Goal: Task Accomplishment & Management: Complete application form

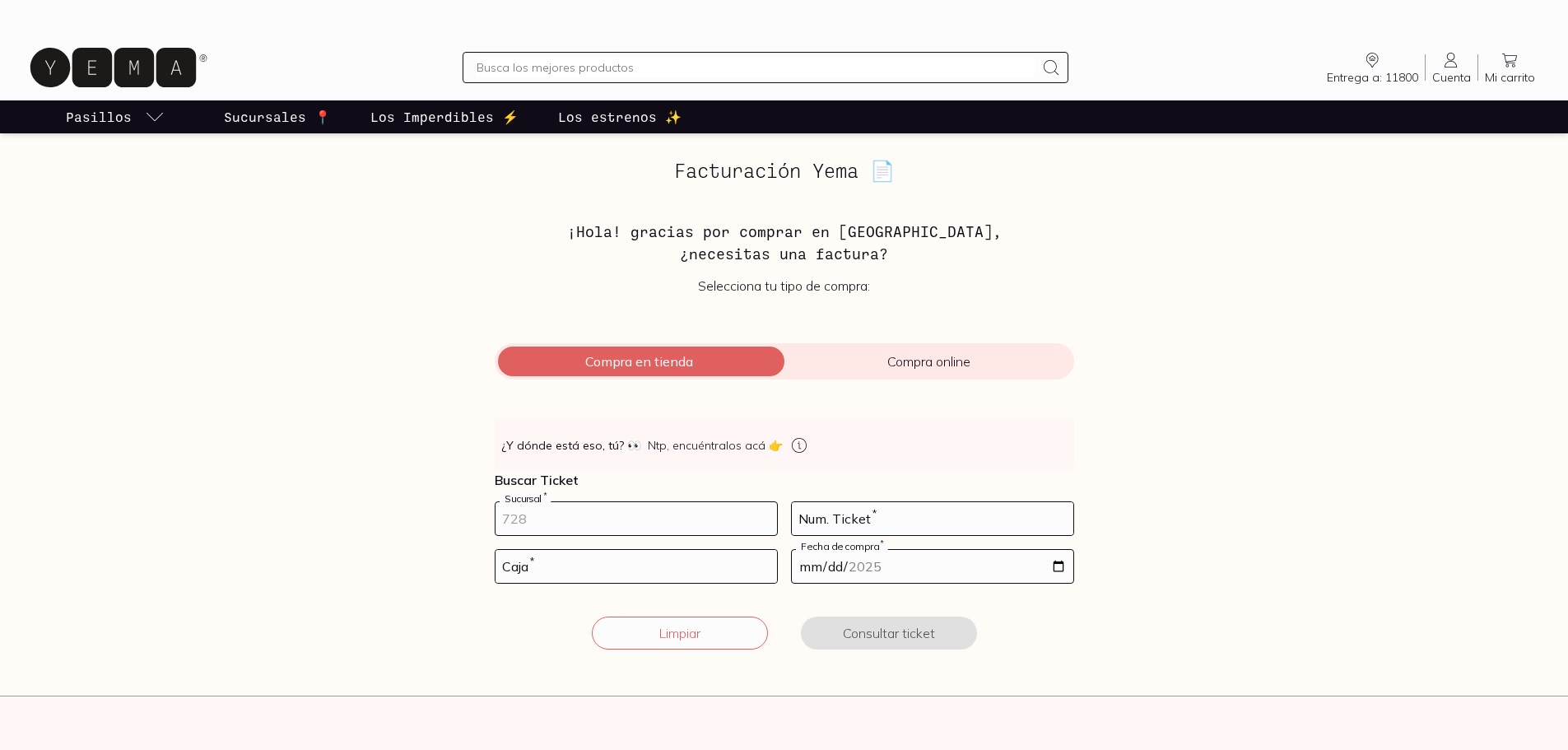
click at [642, 511] on input "number" at bounding box center [637, 519] width 282 height 33
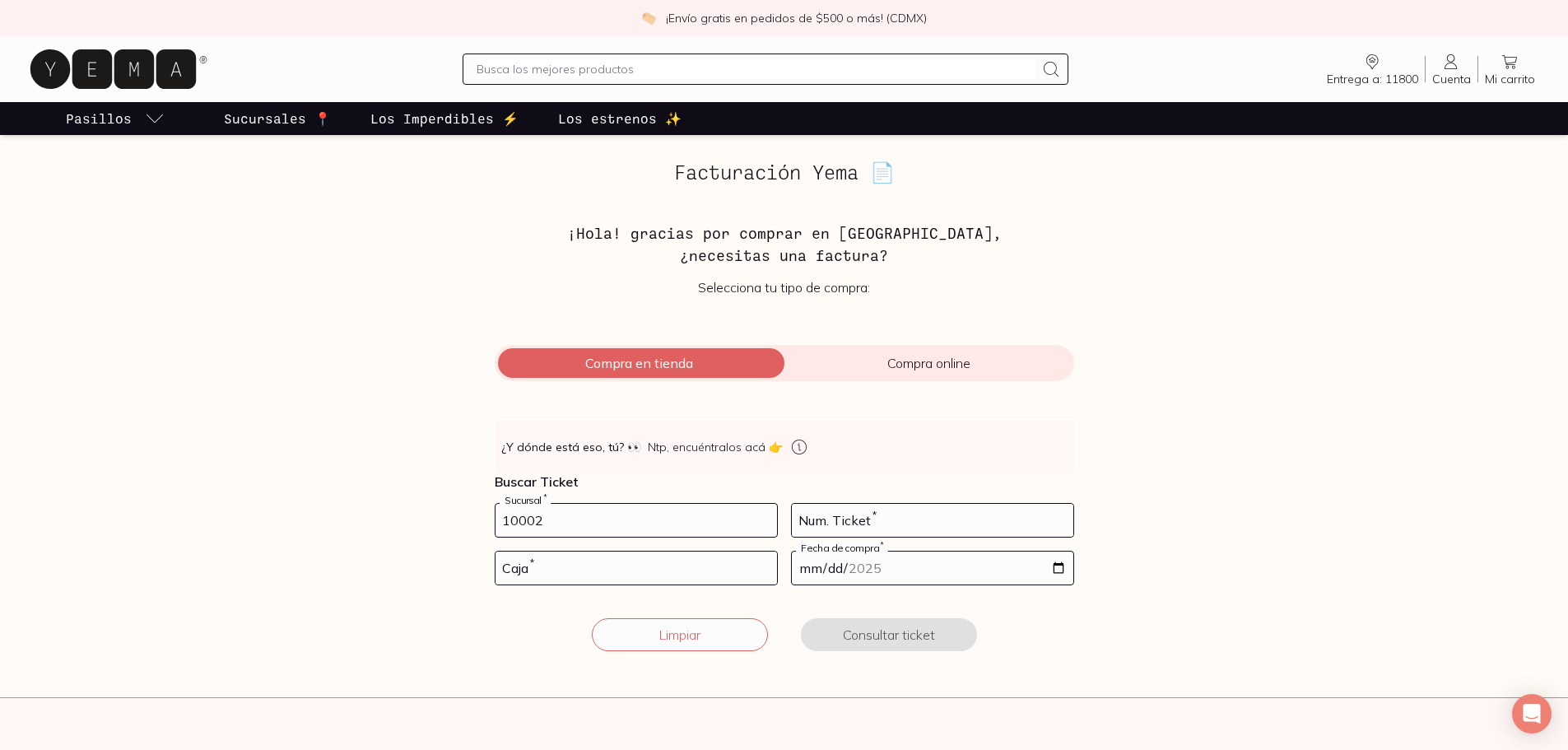
type input "10002"
click at [888, 523] on input "number" at bounding box center [933, 520] width 282 height 33
type input "193"
click at [759, 573] on input "number" at bounding box center [637, 568] width 282 height 33
type input "01"
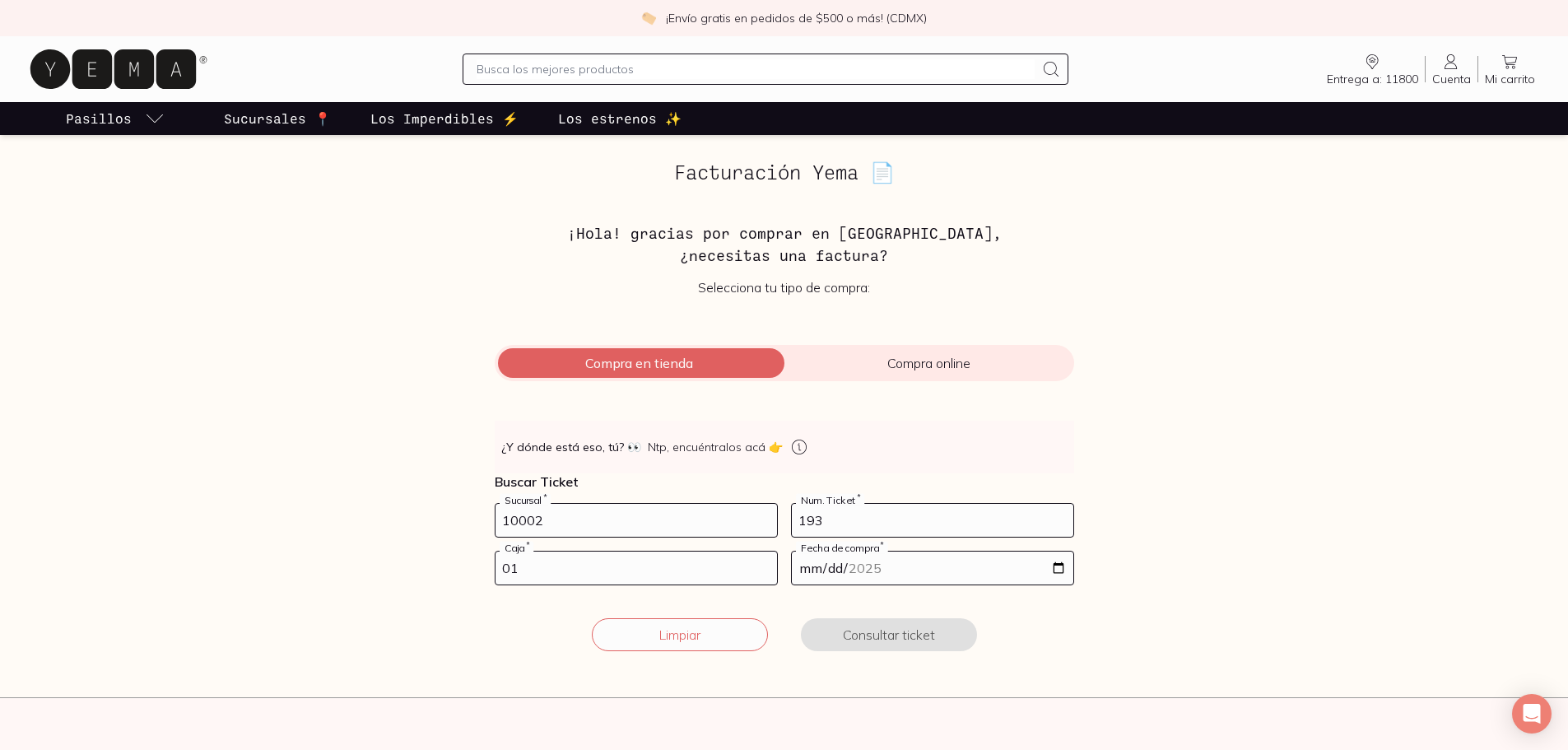
click at [978, 574] on input "date" at bounding box center [933, 568] width 282 height 33
click at [1067, 567] on input "[DATE]" at bounding box center [933, 568] width 282 height 33
click at [1061, 574] on input "[DATE]" at bounding box center [933, 568] width 282 height 33
type input "[DATE]"
click at [899, 634] on button "Consultar ticket" at bounding box center [889, 635] width 176 height 33
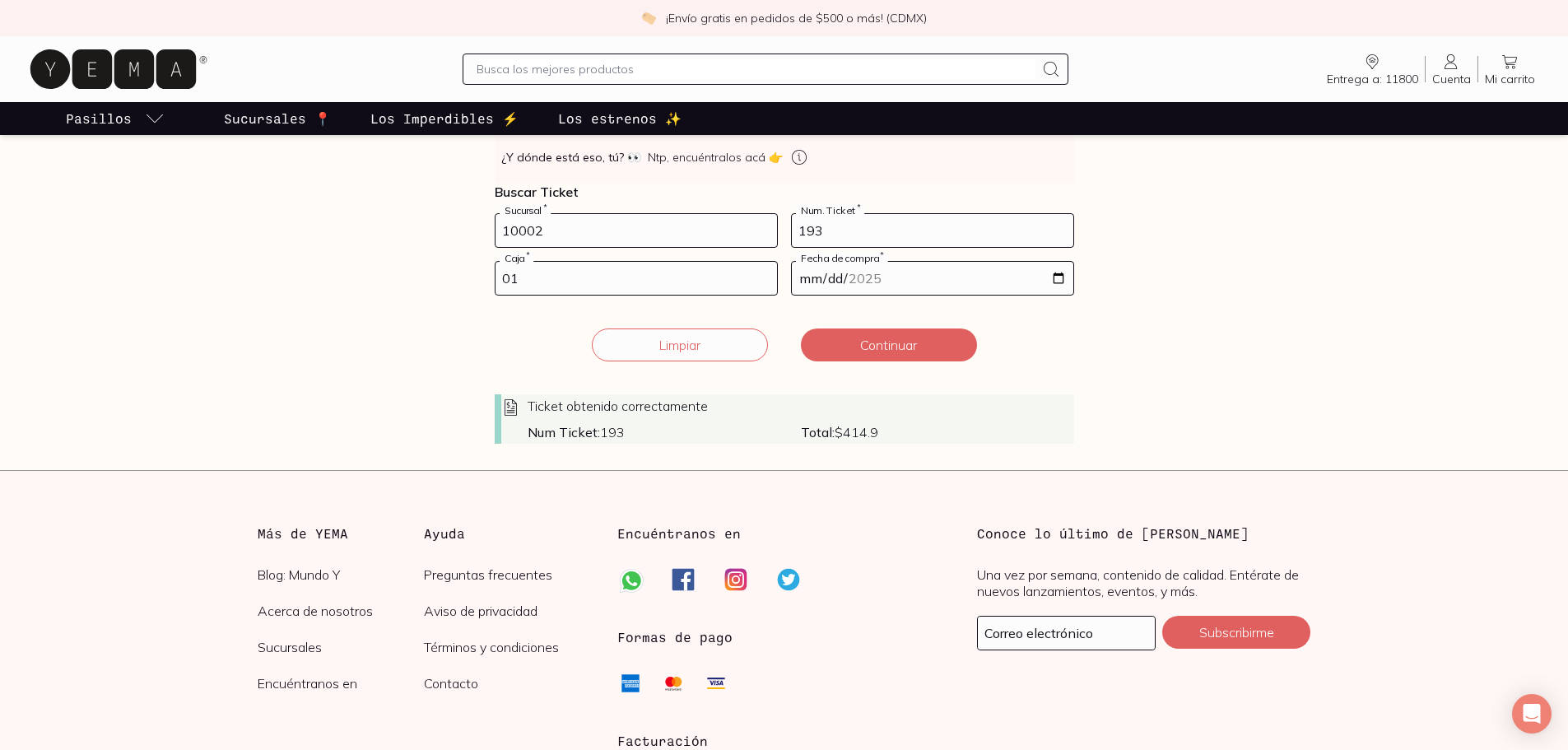
scroll to position [329, 0]
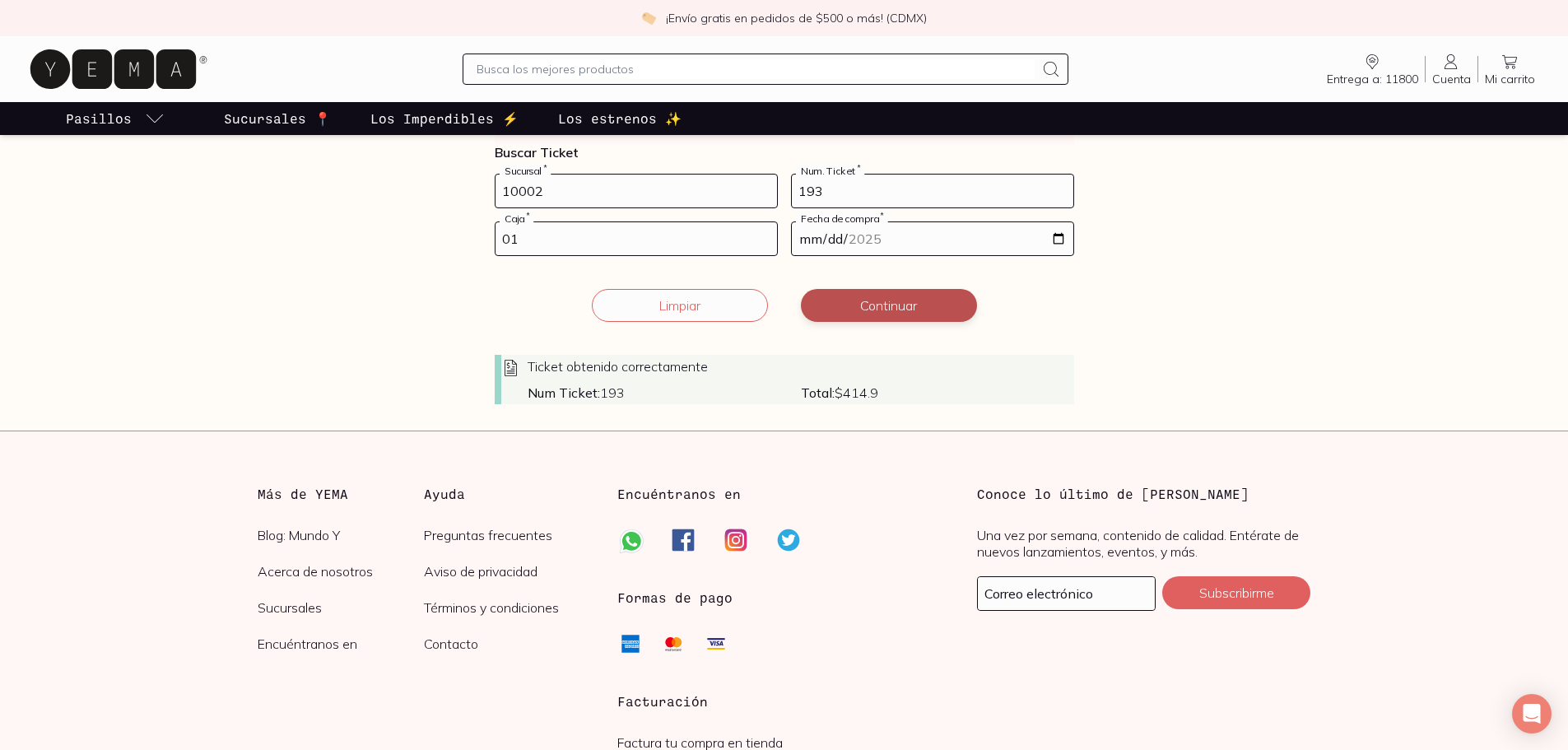
click at [917, 316] on button "Continuar" at bounding box center [889, 305] width 176 height 33
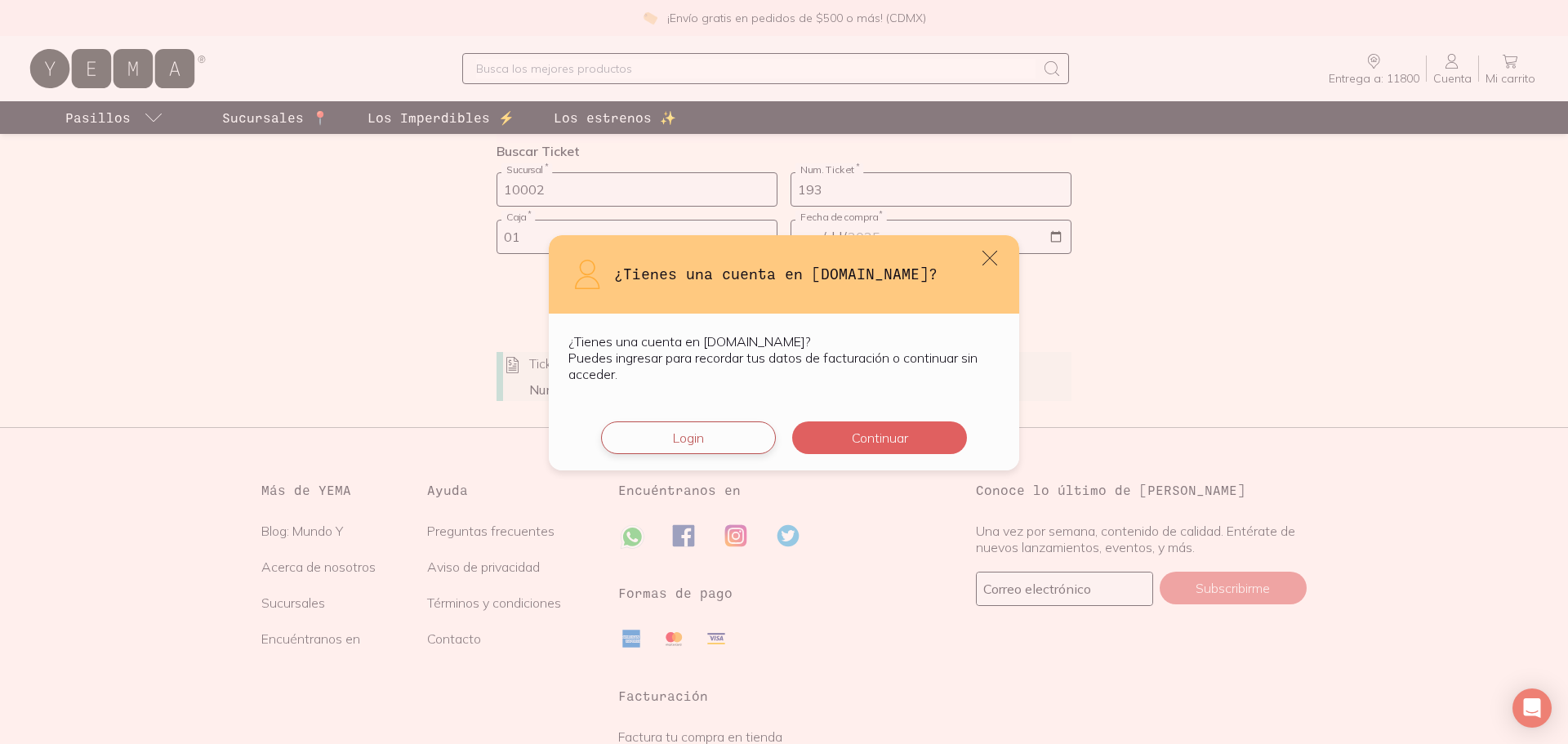
click at [735, 438] on button "Login" at bounding box center [689, 438] width 175 height 32
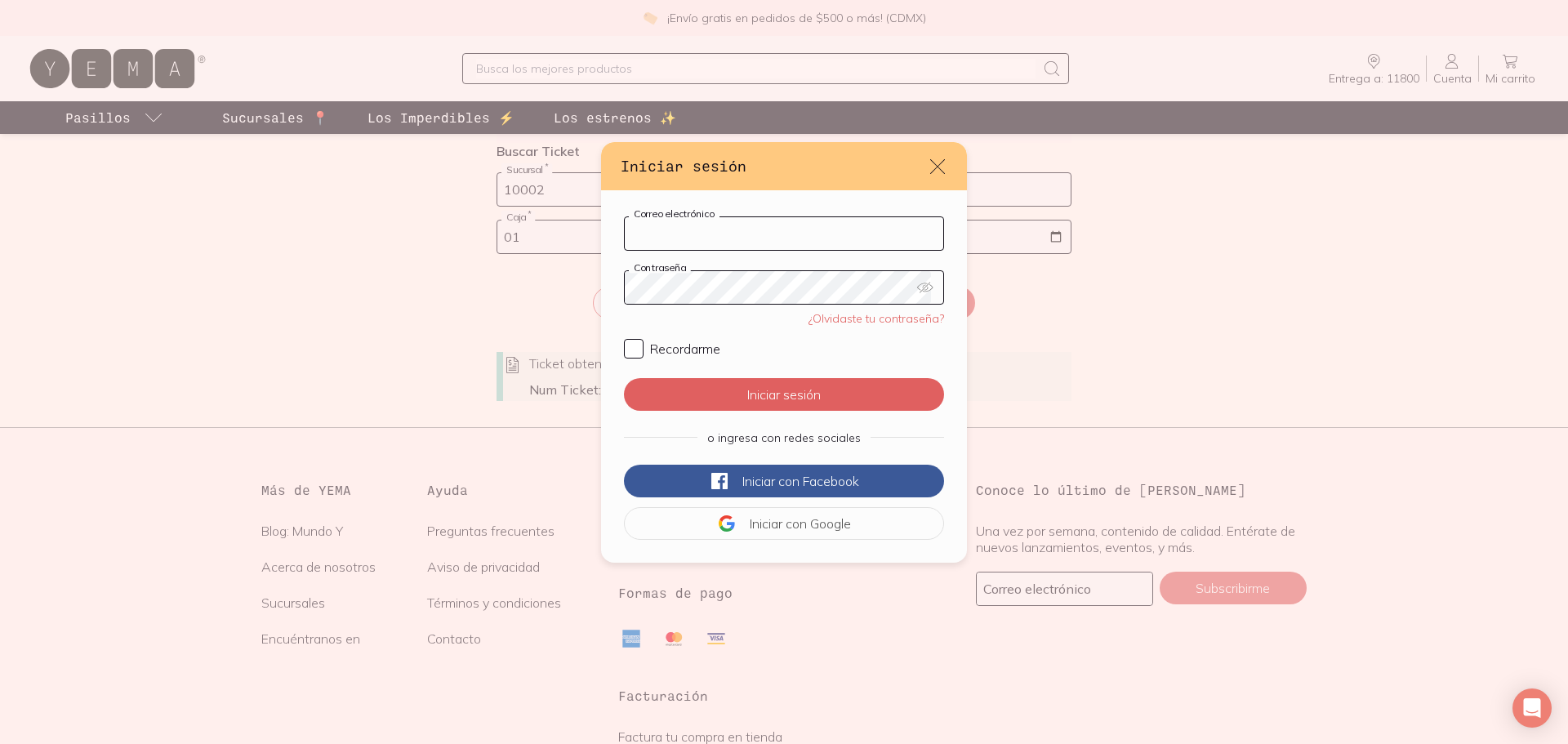
type input "[PERSON_NAME][EMAIL_ADDRESS][DOMAIN_NAME]"
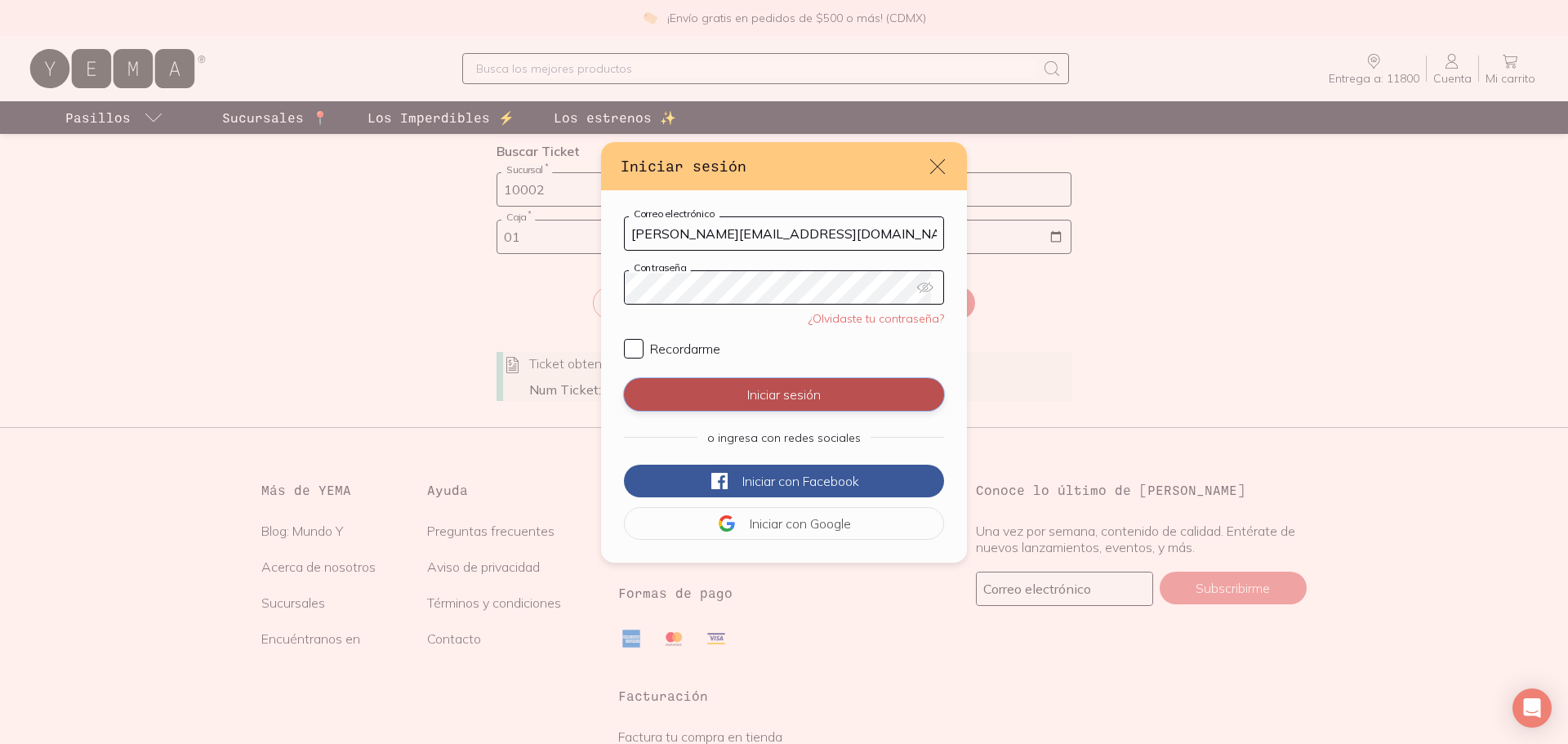
click at [792, 400] on button "Iniciar sesión" at bounding box center [784, 394] width 320 height 32
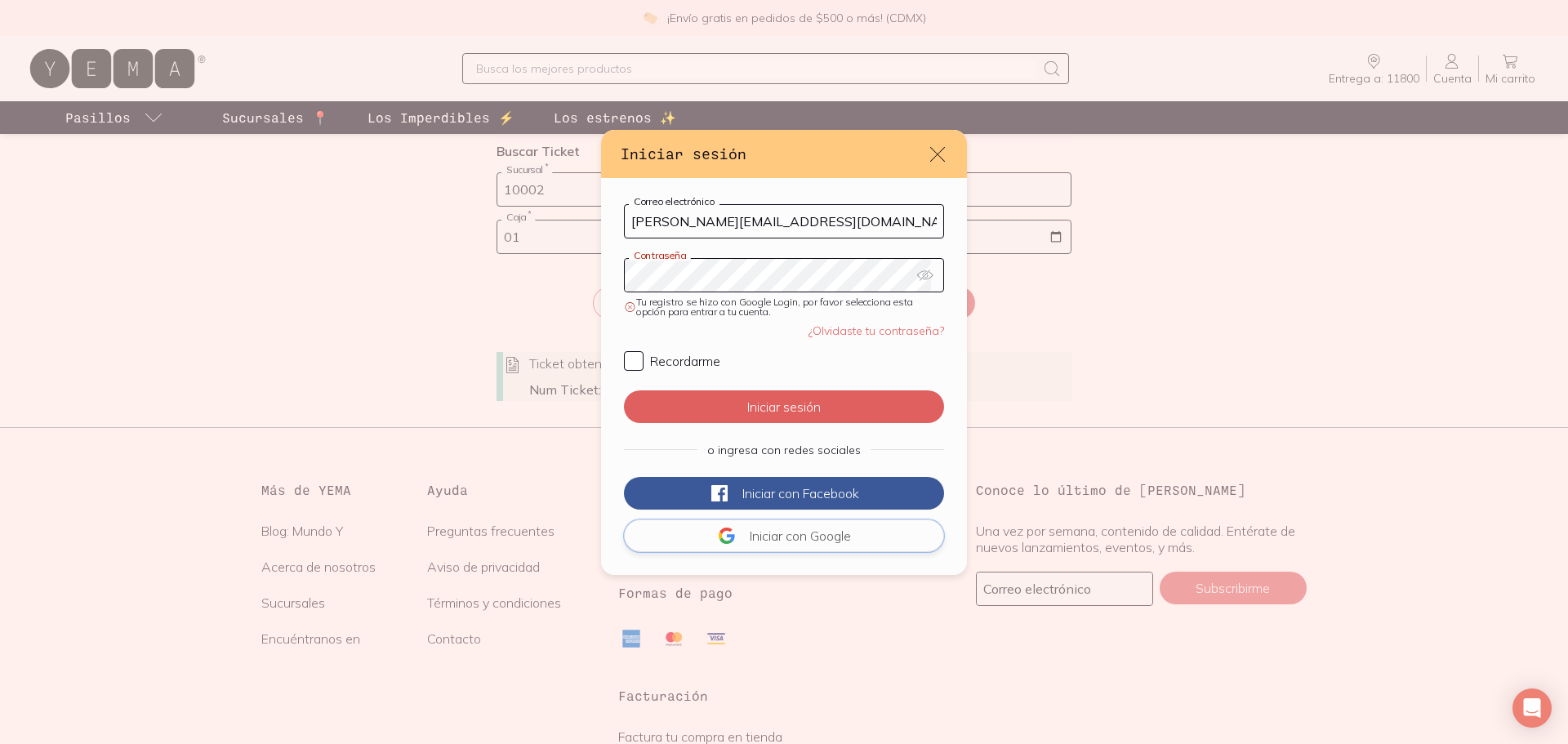
click at [827, 536] on button "Iniciar con Google" at bounding box center [784, 536] width 320 height 32
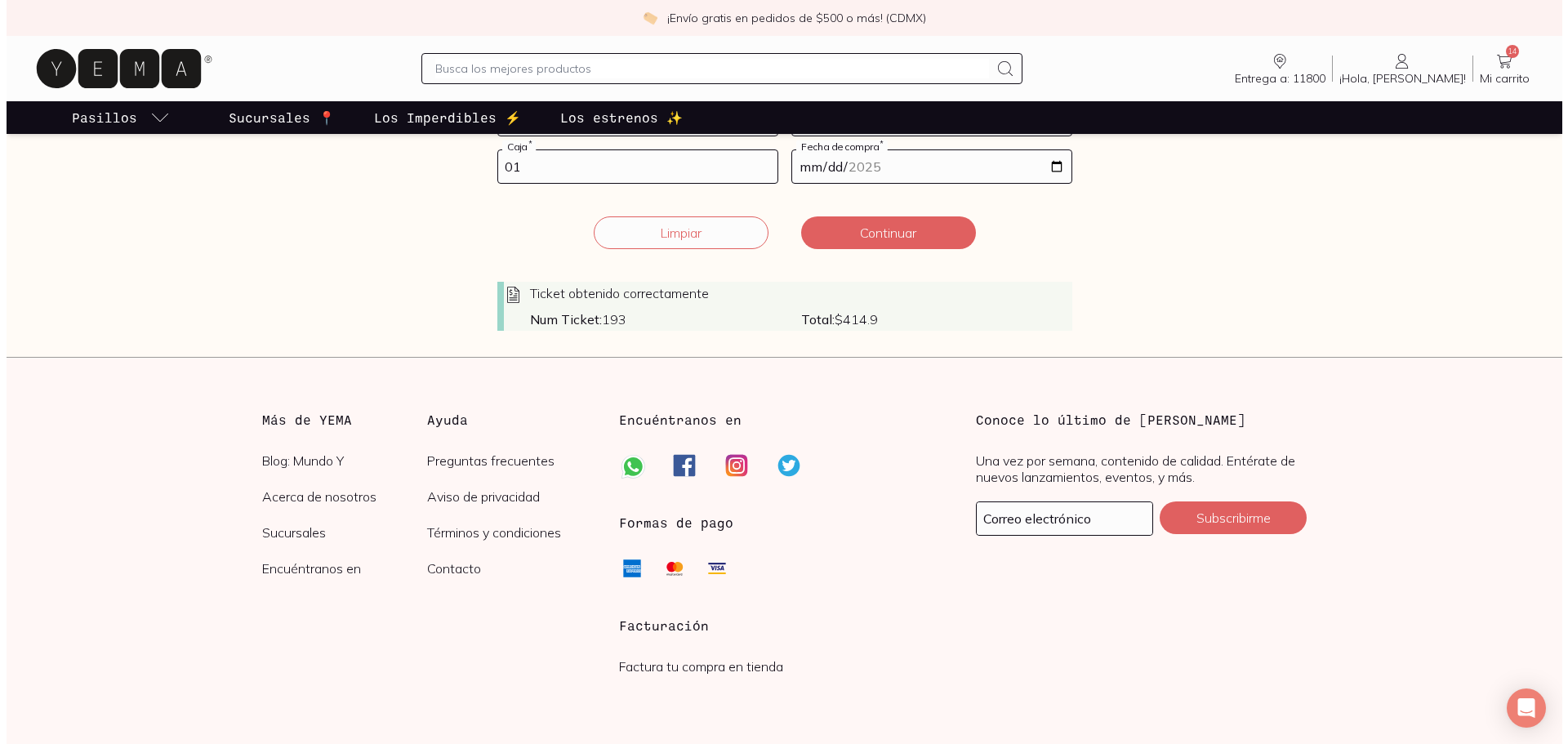
scroll to position [463, 0]
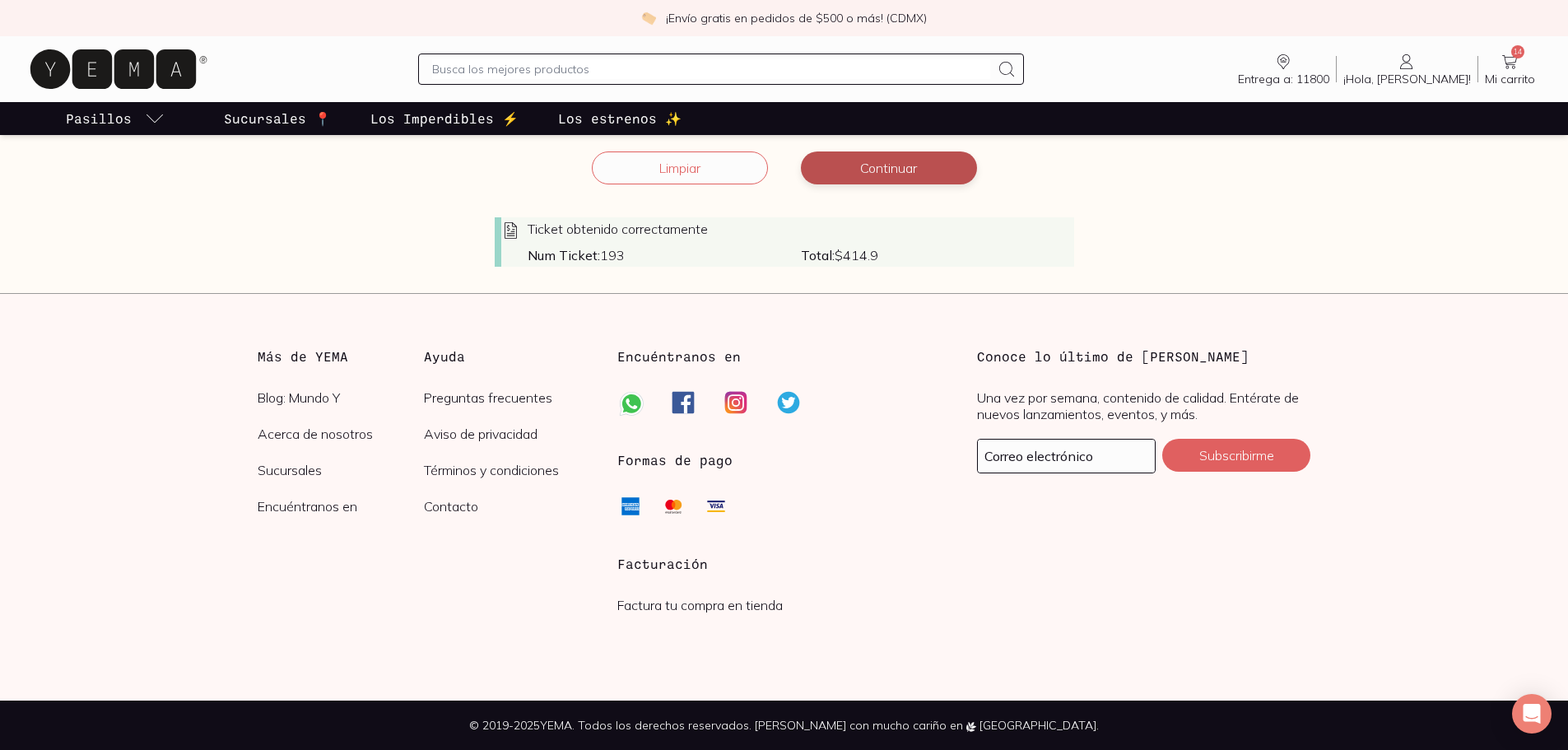
click at [927, 167] on button "Continuar" at bounding box center [889, 168] width 176 height 33
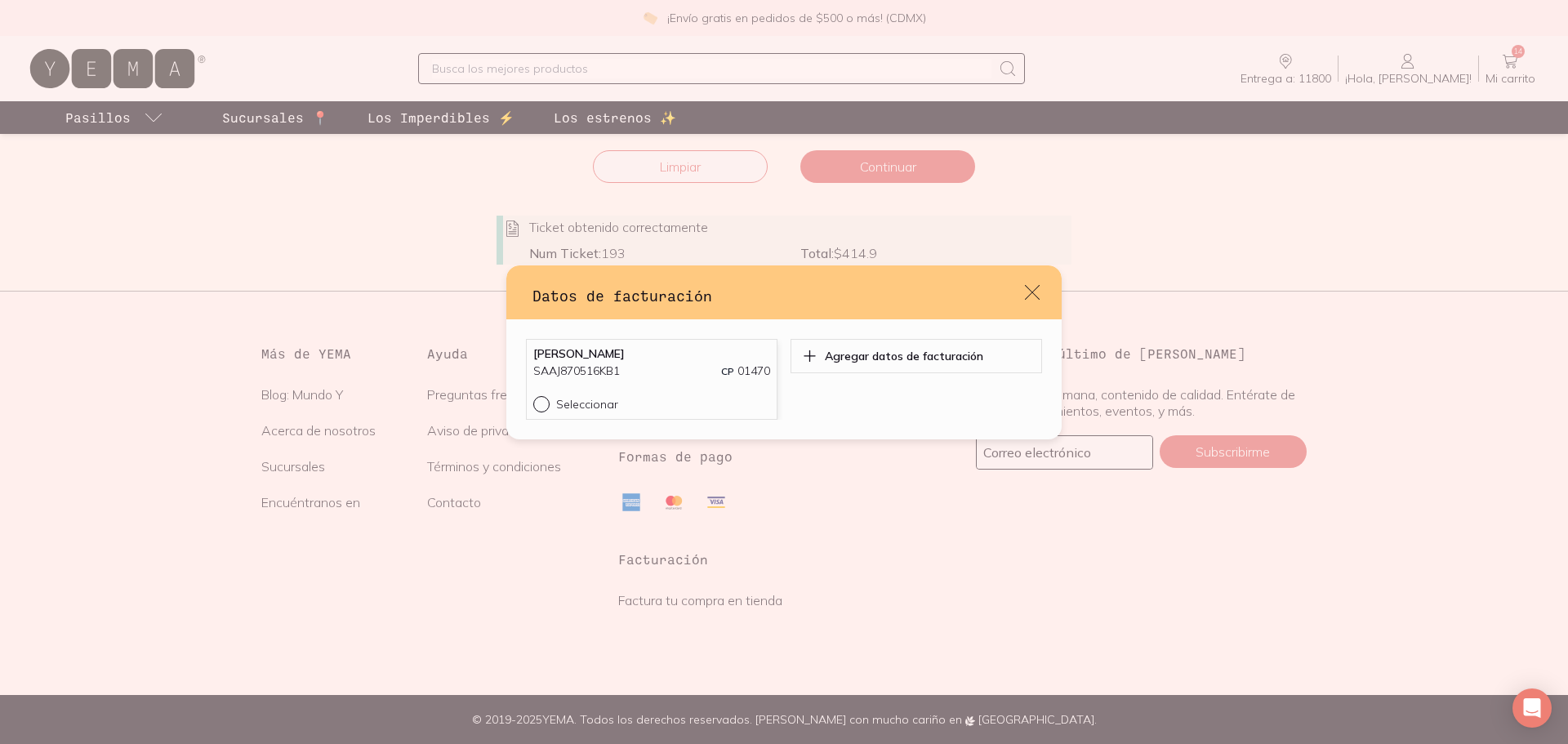
click at [549, 406] on div "default" at bounding box center [545, 403] width 23 height 16
click at [546, 406] on input "Seleccionar" at bounding box center [540, 402] width 13 height 13
radio input "true"
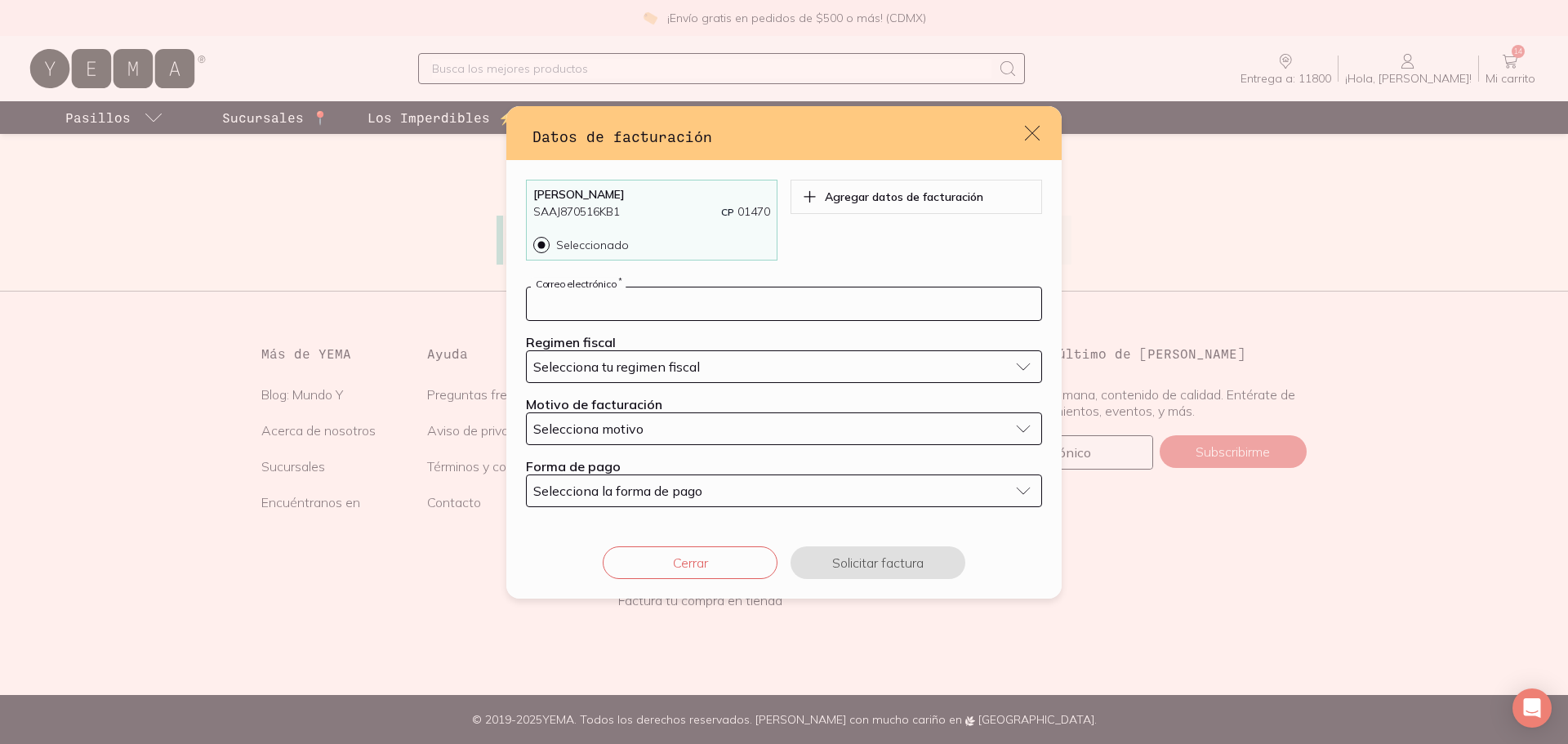
click at [682, 312] on input "default" at bounding box center [784, 303] width 515 height 32
type input "[EMAIL_ADDRESS][DOMAIN_NAME]"
click at [681, 366] on span "Selecciona tu regimen fiscal" at bounding box center [617, 366] width 167 height 16
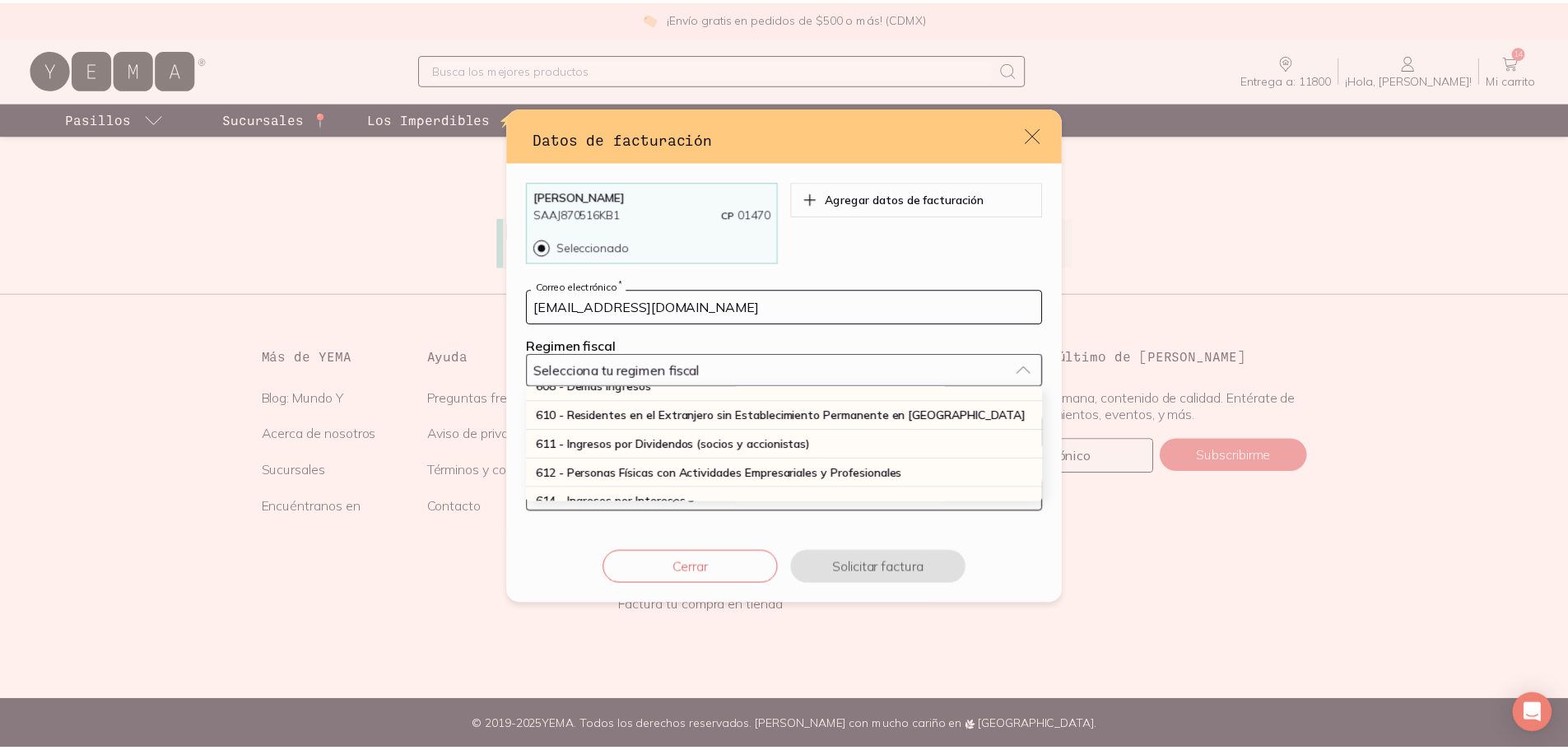
scroll to position [165, 0]
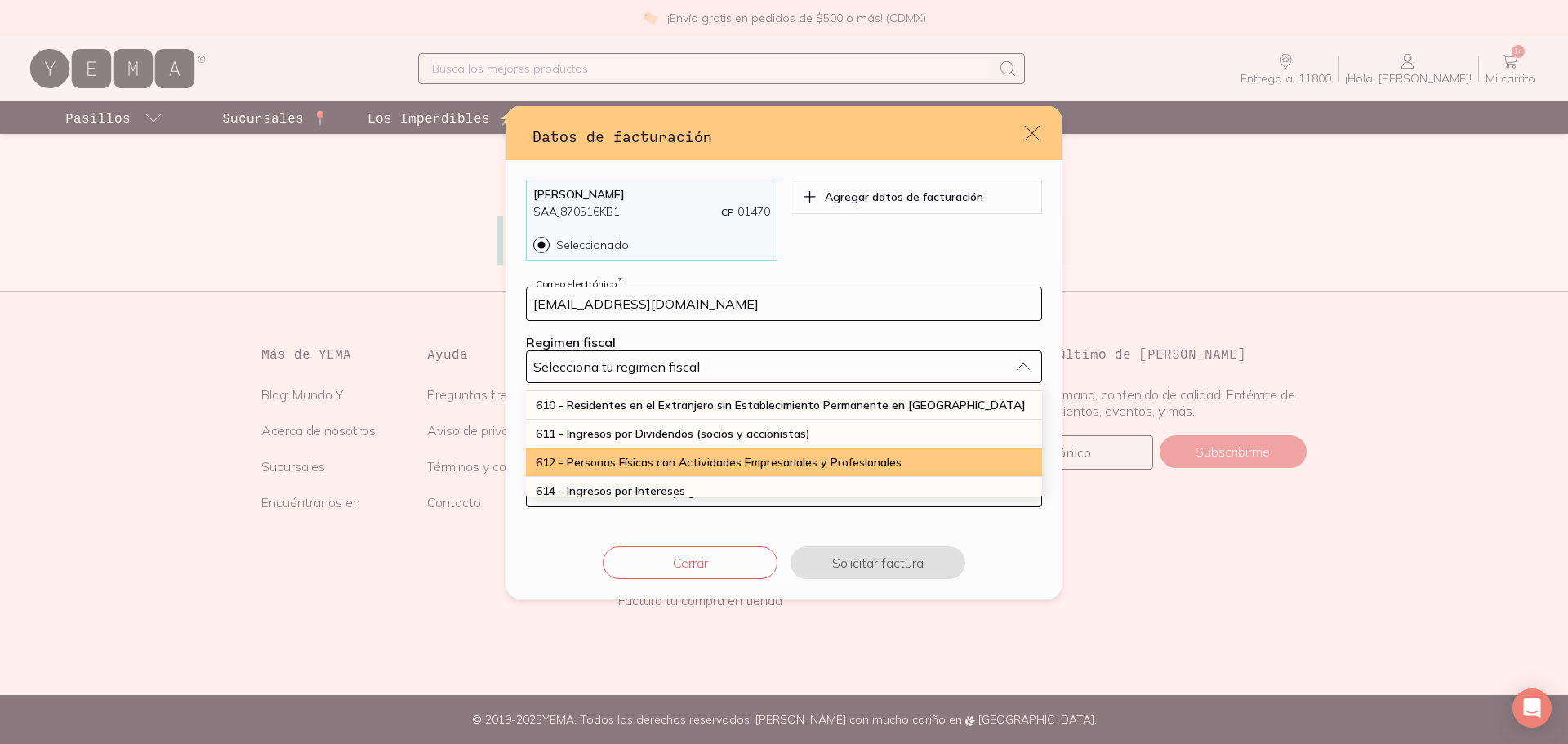
click at [669, 458] on span "612 - Personas Físicas con Actividades Empresariales y Profesionales" at bounding box center [718, 461] width 366 height 14
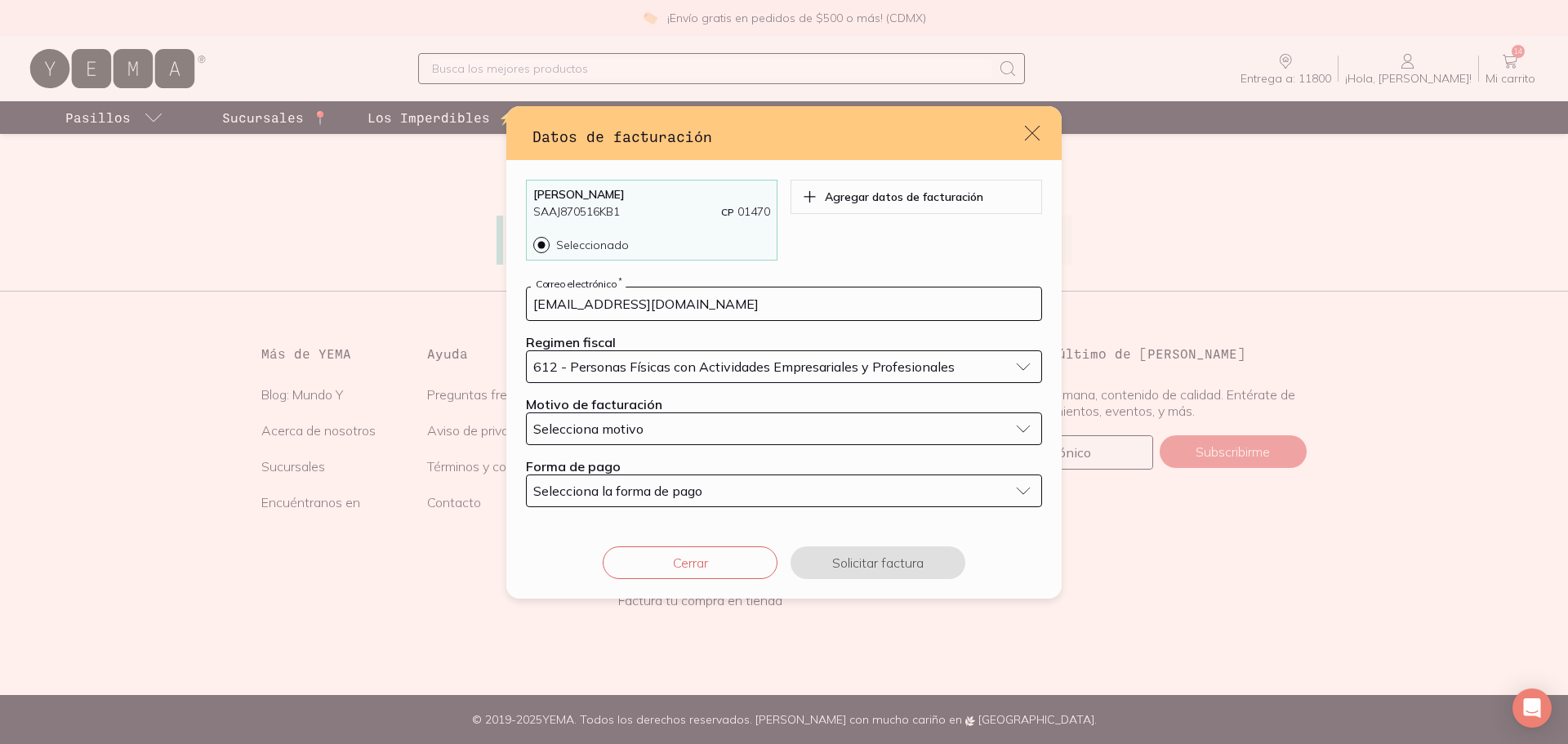
click at [670, 424] on div "Selecciona motivo" at bounding box center [772, 428] width 476 height 16
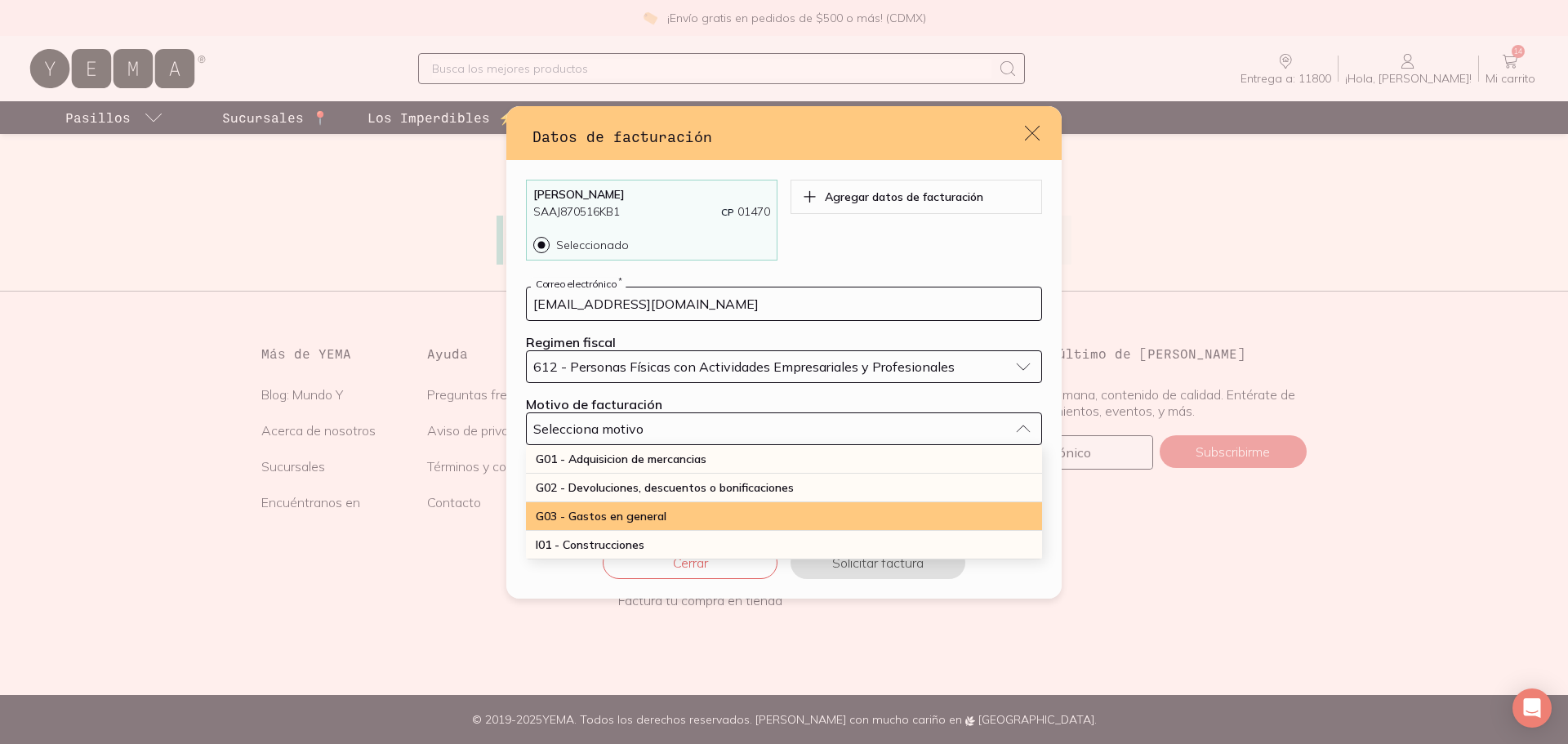
click at [666, 513] on span "G03 - Gastos en general" at bounding box center [600, 516] width 130 height 14
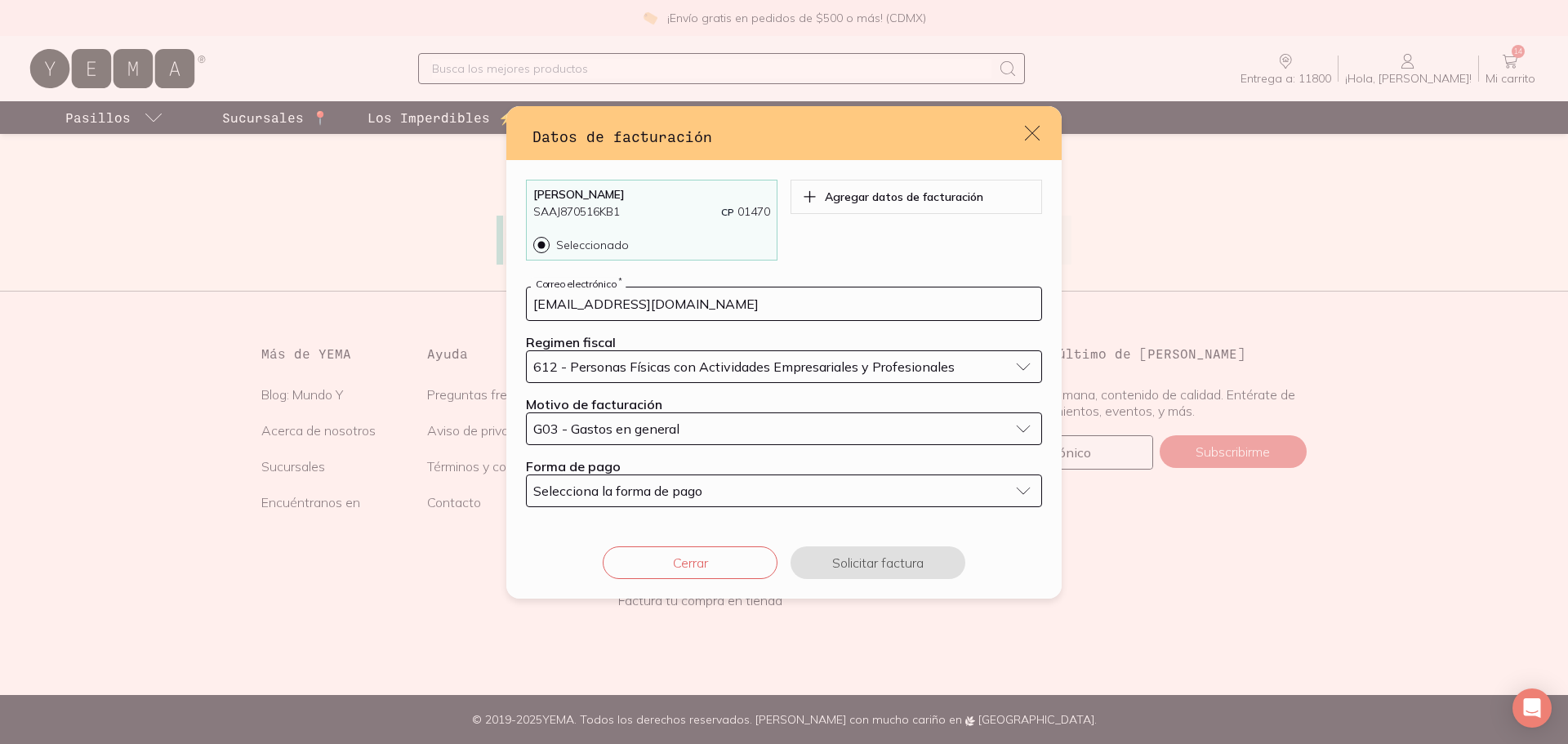
click at [668, 492] on span "Selecciona la forma de pago" at bounding box center [618, 490] width 169 height 16
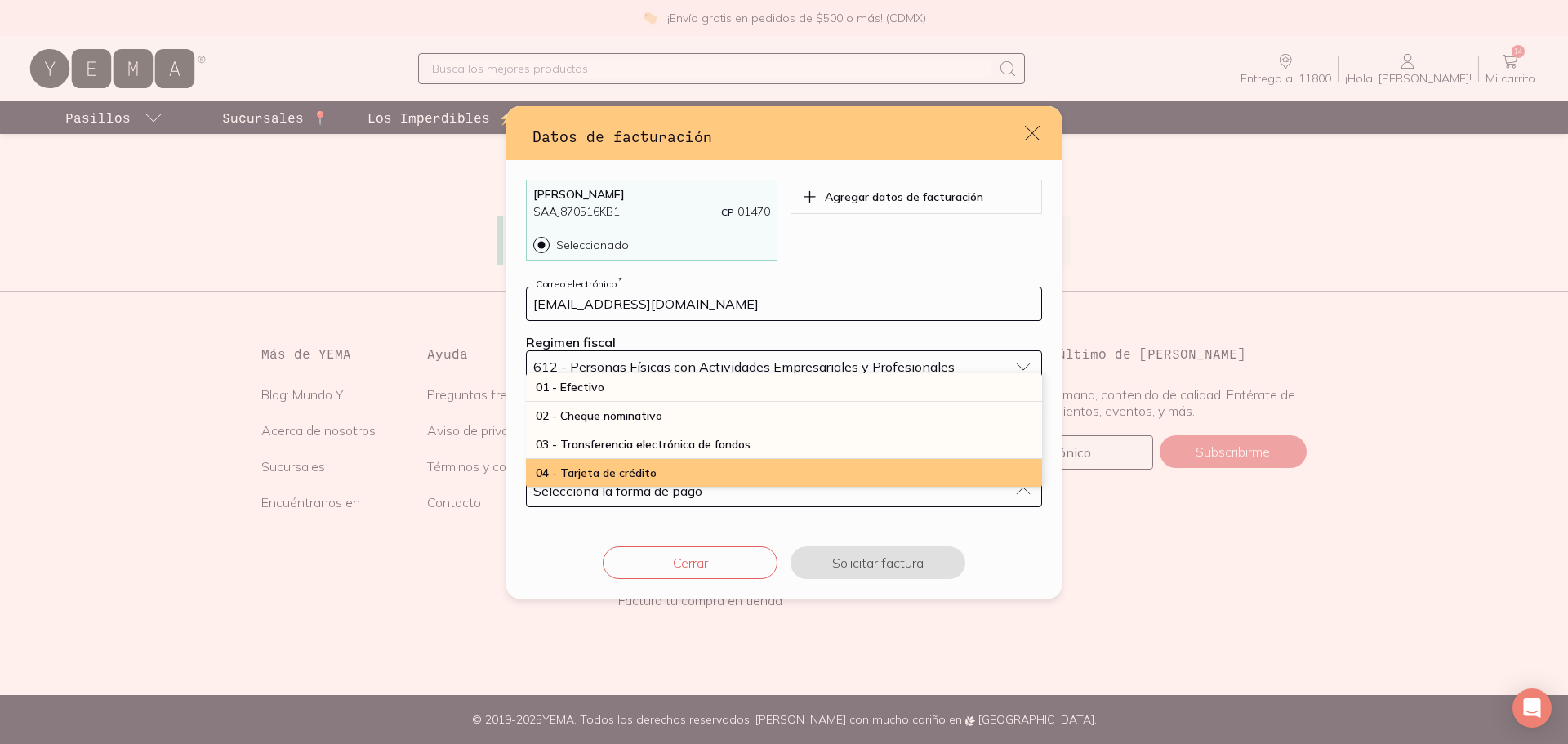
click at [683, 469] on div "04 - Tarjeta de crédito" at bounding box center [784, 473] width 517 height 29
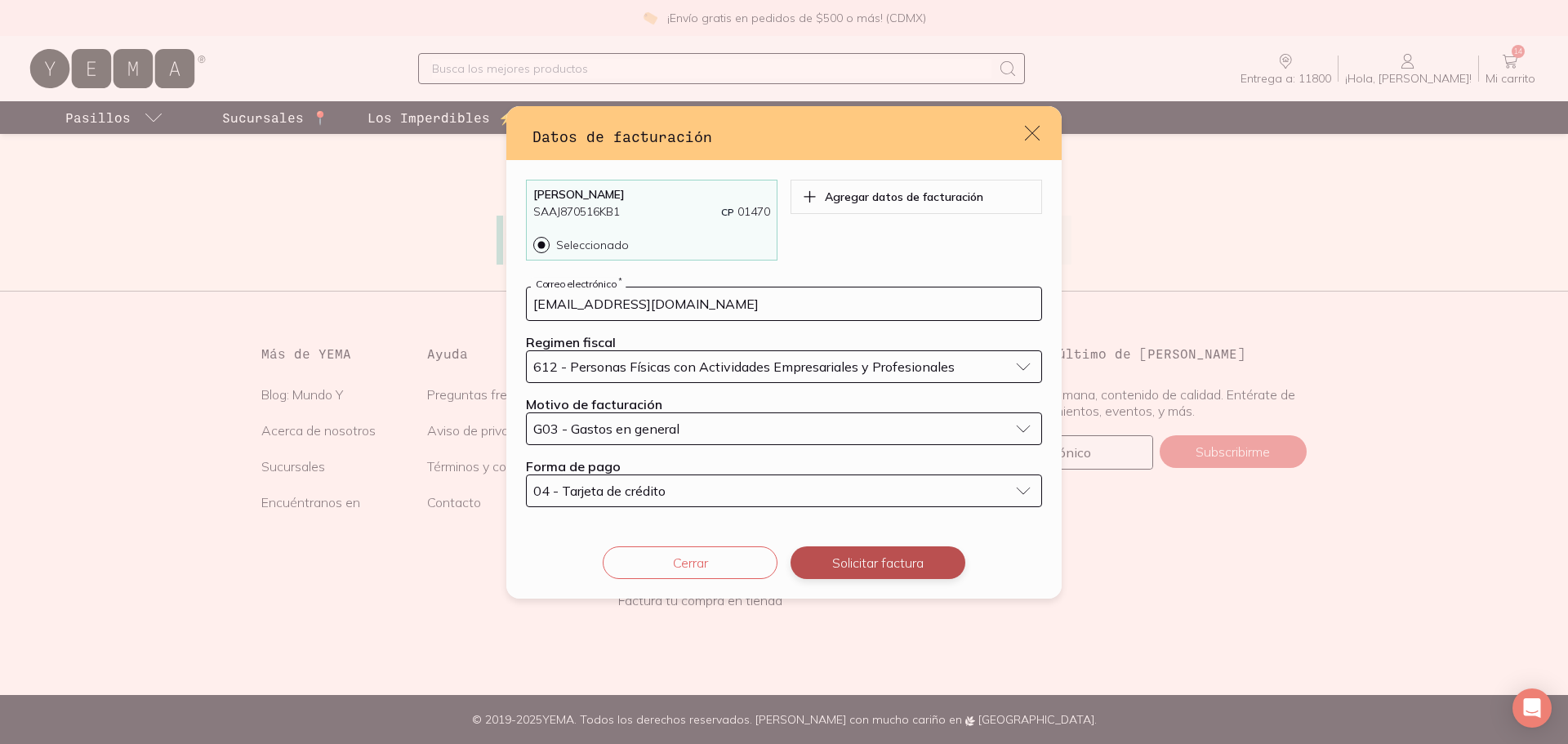
click at [928, 559] on button "Solicitar factura" at bounding box center [878, 562] width 175 height 32
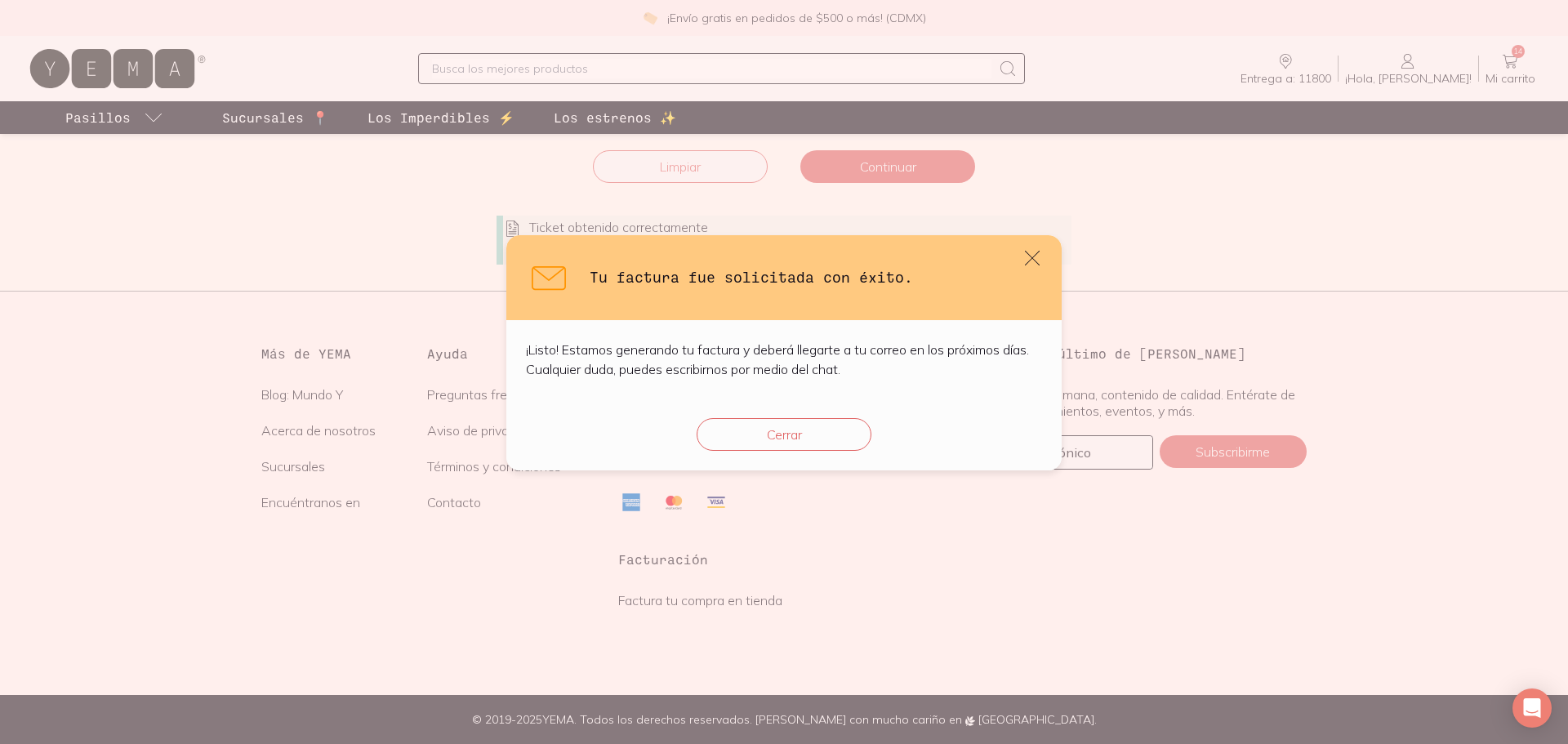
click at [816, 455] on div "Cerrar" at bounding box center [784, 435] width 556 height 72
click at [819, 444] on button "Cerrar" at bounding box center [784, 435] width 175 height 32
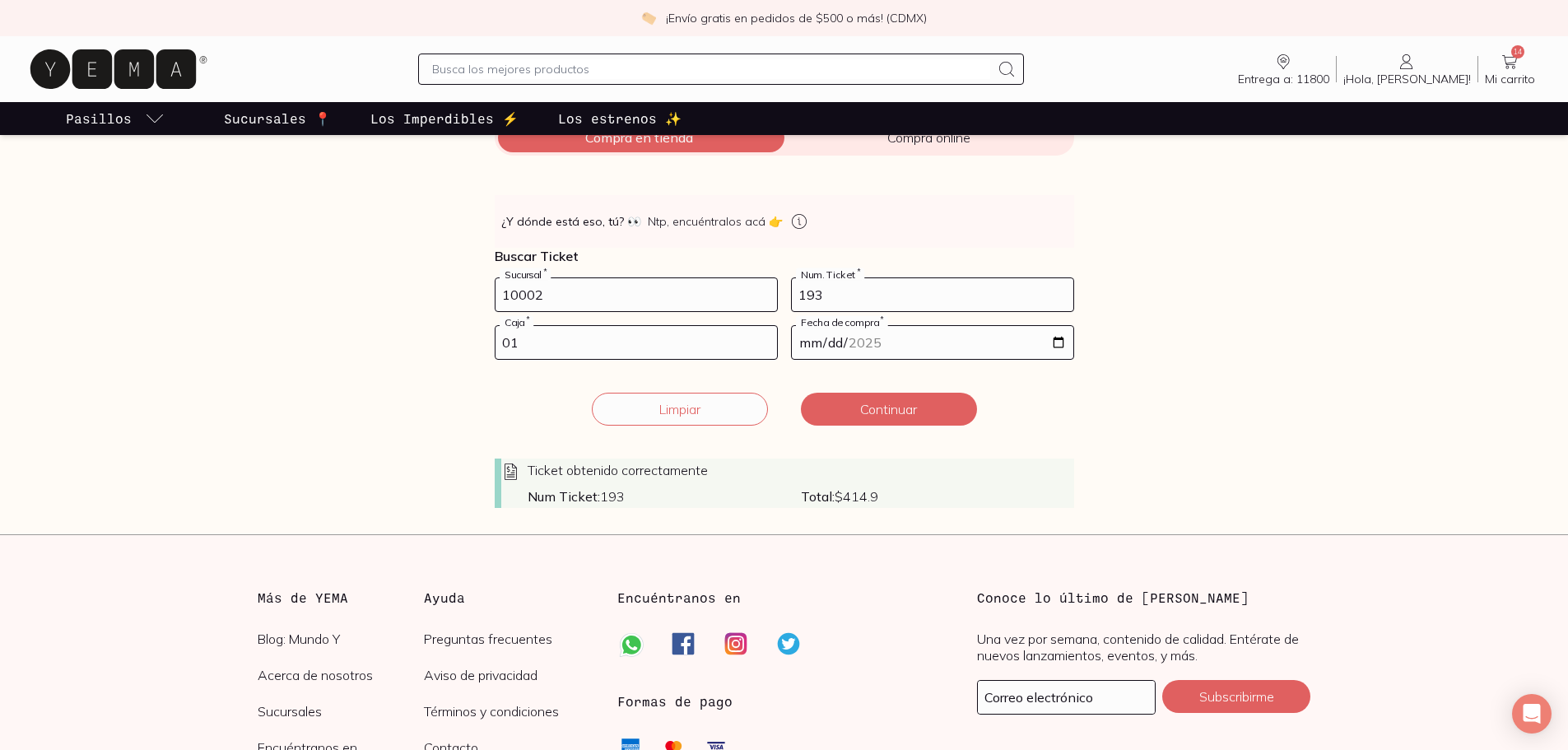
scroll to position [220, 0]
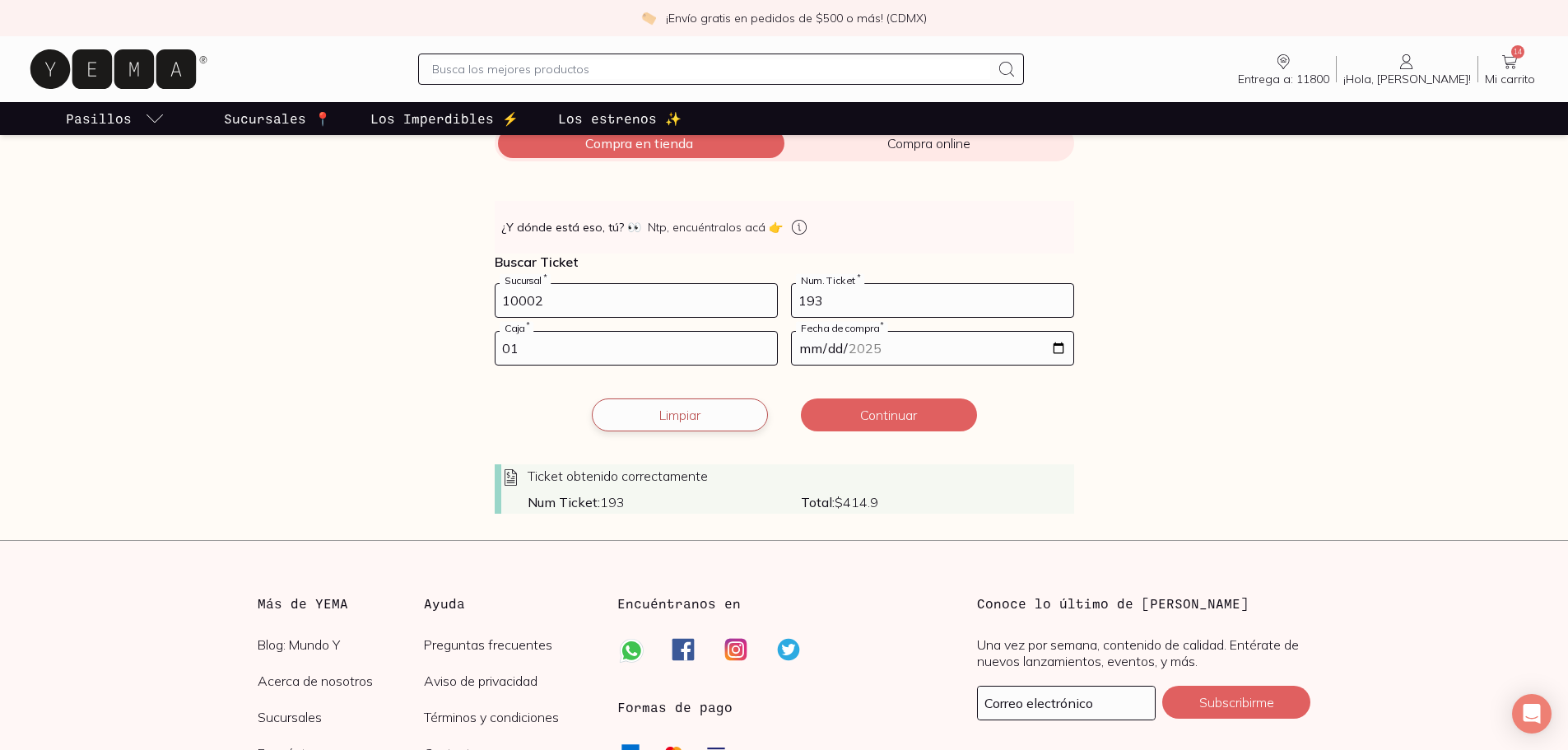
click at [661, 414] on button "Limpiar" at bounding box center [680, 414] width 176 height 33
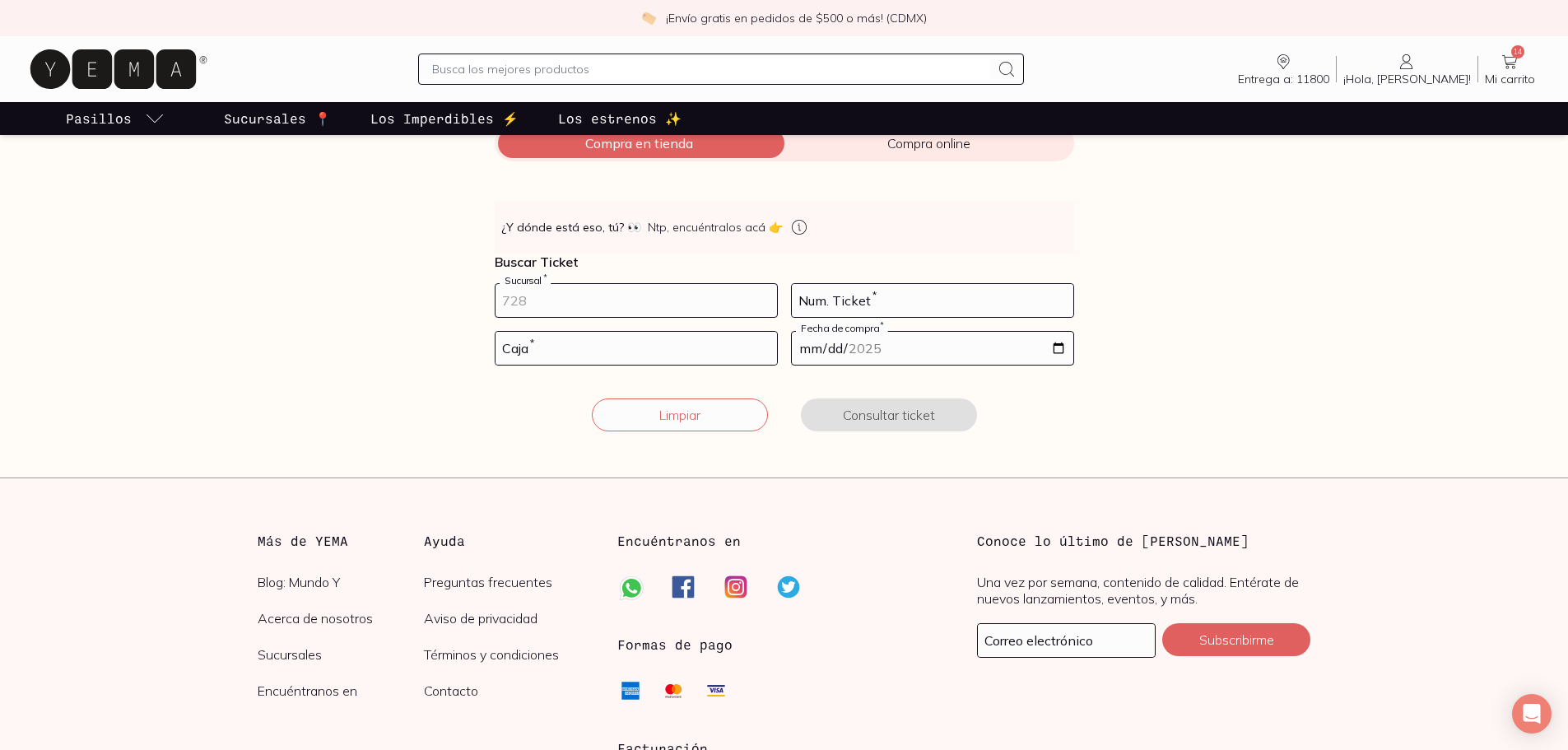
click at [619, 305] on input "number" at bounding box center [637, 300] width 282 height 33
type input "10002"
click at [856, 307] on input "number" at bounding box center [933, 300] width 282 height 33
type input "118"
click at [699, 338] on input "number" at bounding box center [637, 348] width 282 height 33
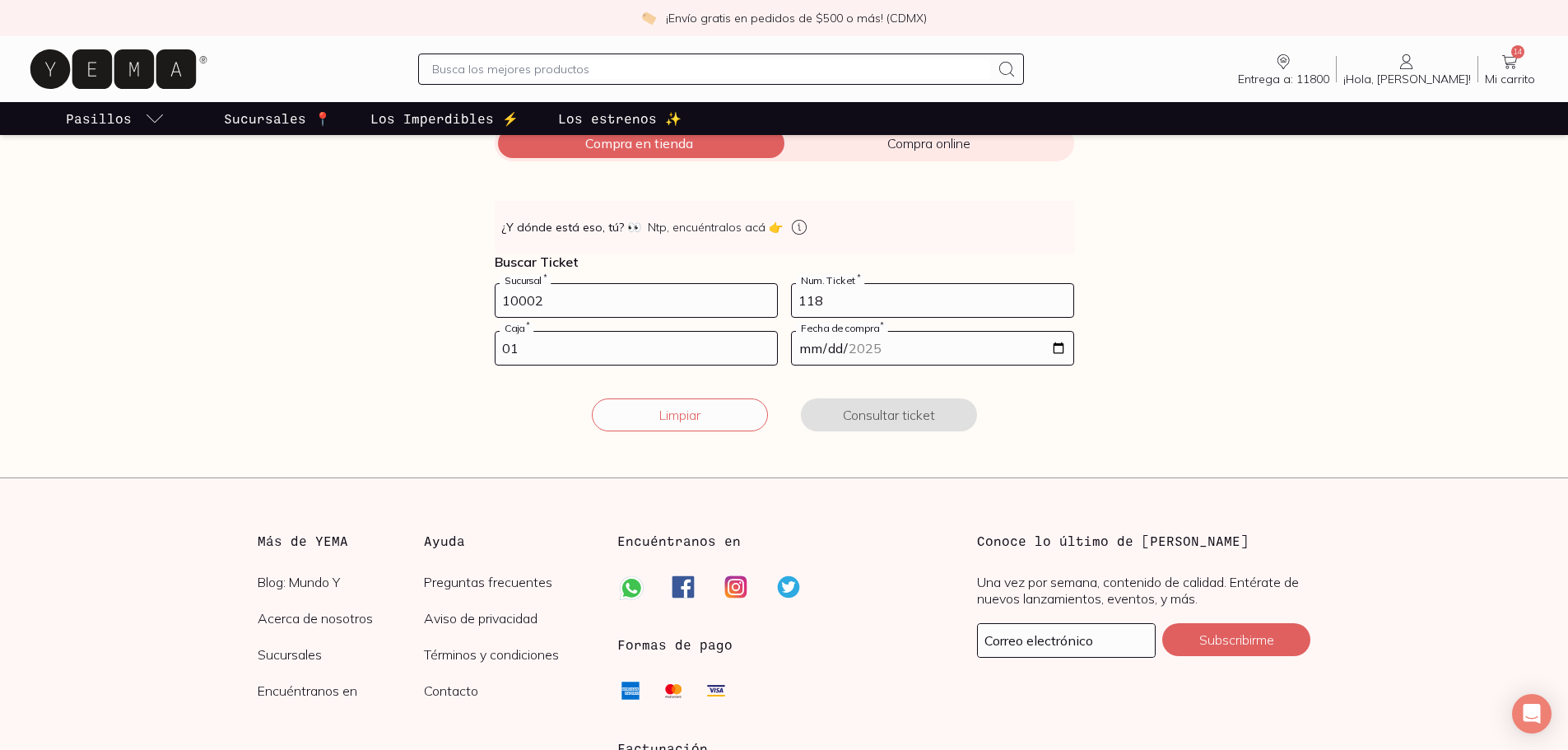
type input "01"
click at [911, 336] on input "date" at bounding box center [933, 348] width 282 height 33
click at [1059, 350] on input "date" at bounding box center [933, 348] width 282 height 33
click at [865, 413] on button "Consultar ticket" at bounding box center [889, 414] width 176 height 33
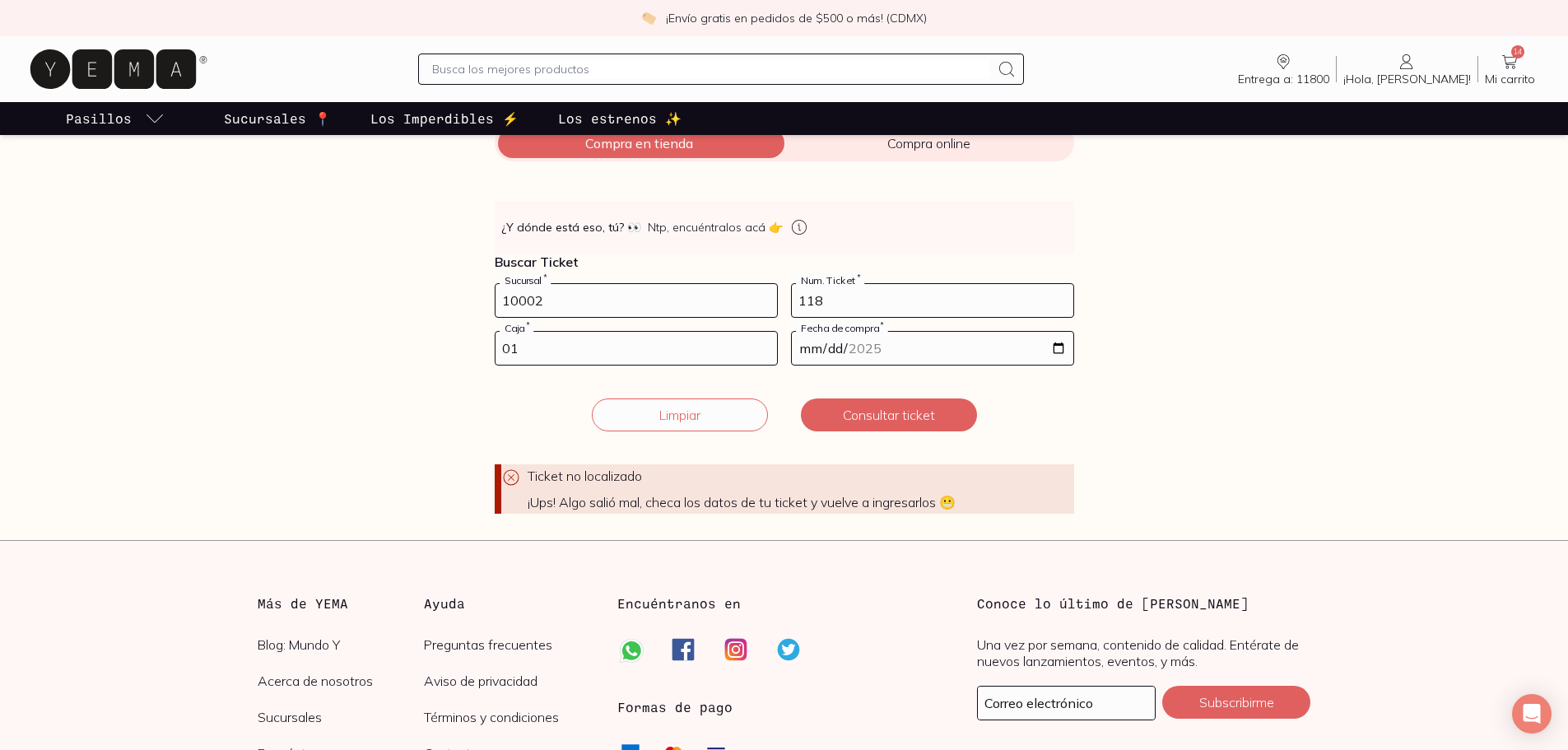
click at [1060, 348] on input "[DATE]" at bounding box center [933, 348] width 282 height 33
type input "[DATE]"
click at [933, 414] on button "Consultar ticket" at bounding box center [889, 414] width 176 height 33
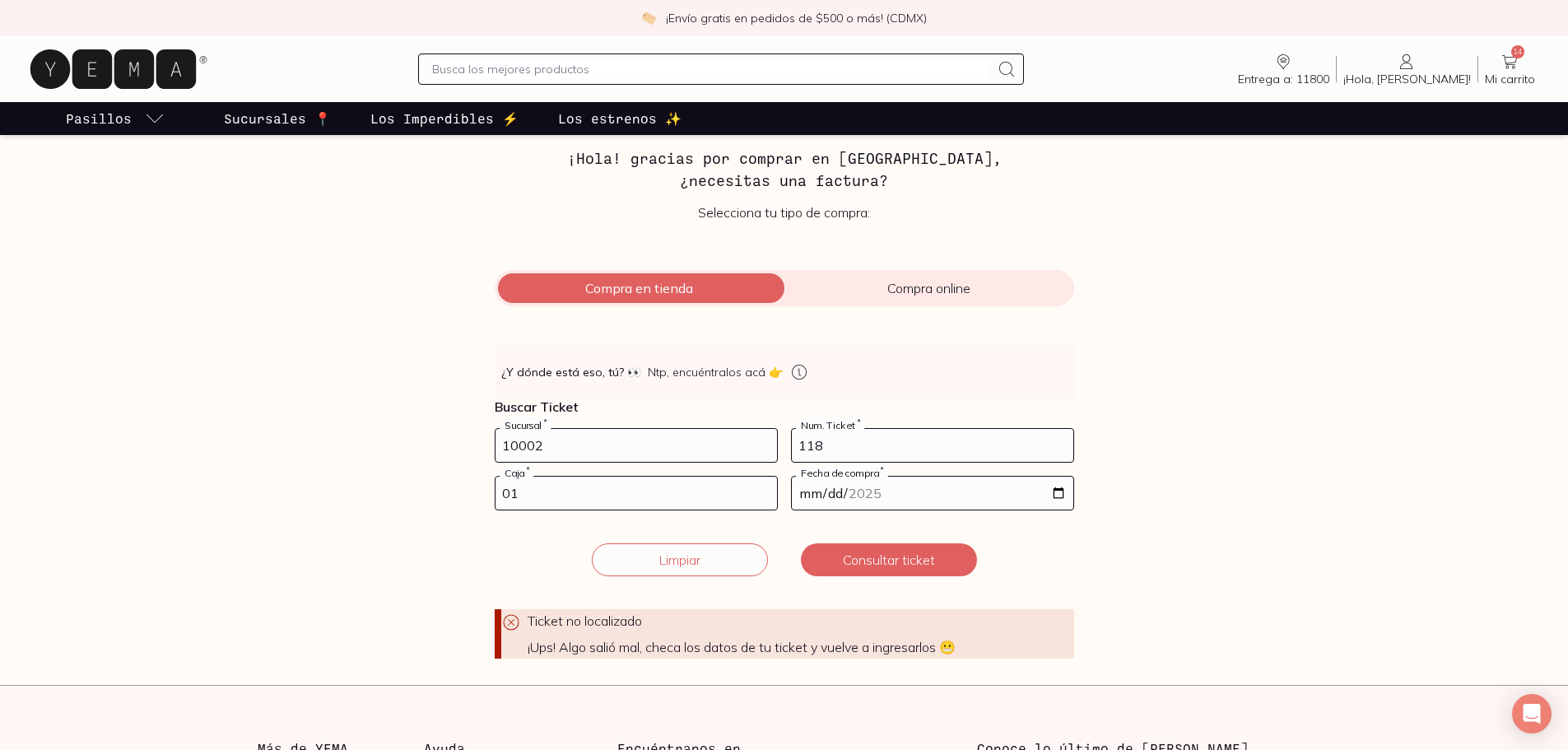
scroll to position [165, 0]
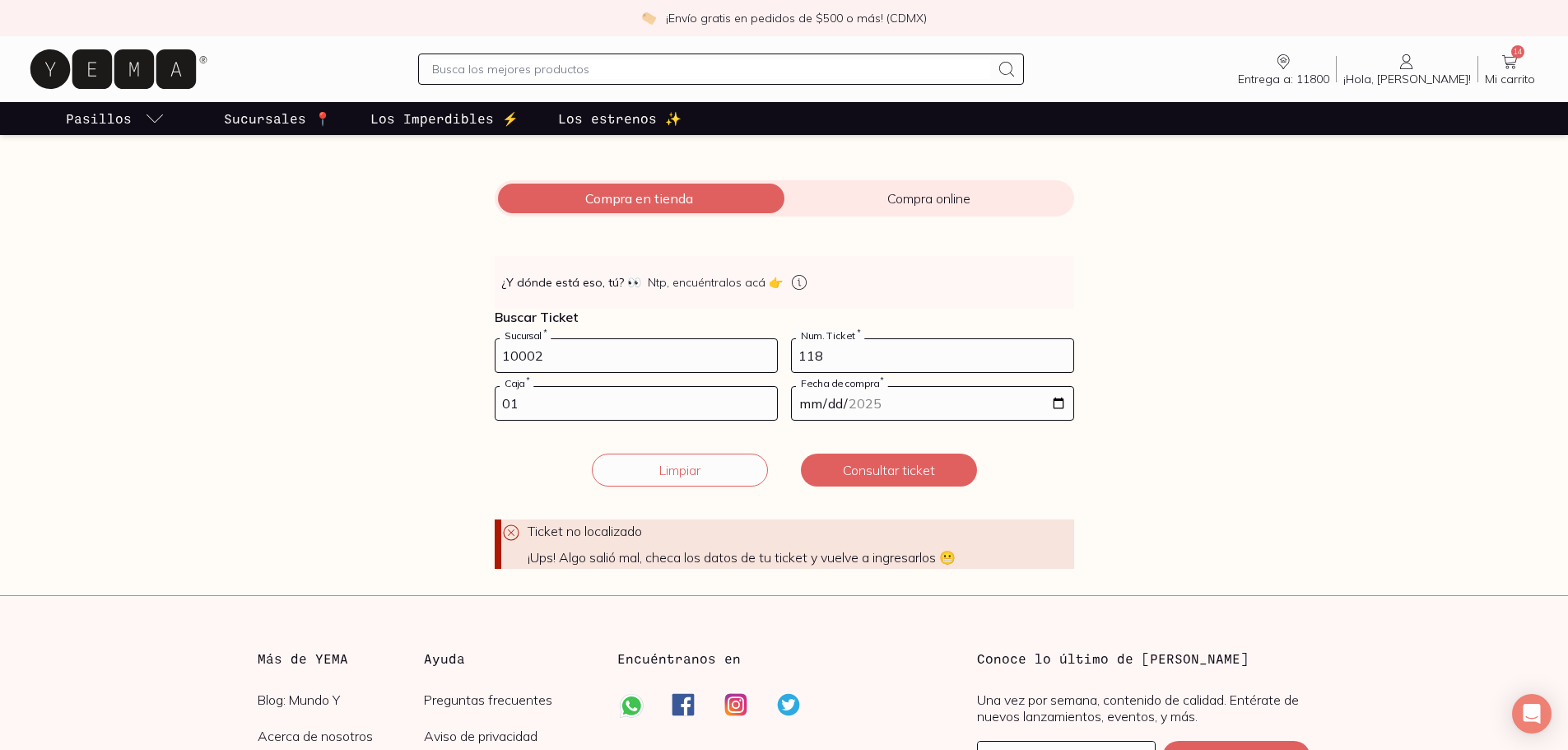
drag, startPoint x: 834, startPoint y: 360, endPoint x: 773, endPoint y: 349, distance: 62.0
click at [773, 350] on form "10002 Sucursal * 118 Num. Ticket * 01 Caja * [DATE] Fecha de compra * Ticket no…" at bounding box center [784, 454] width 579 height 230
click at [895, 471] on button "Consultar ticket" at bounding box center [889, 470] width 176 height 33
drag, startPoint x: 850, startPoint y: 346, endPoint x: 755, endPoint y: 334, distance: 95.8
click at [755, 334] on div "👀 ¿Y dónde está eso, tú? 👀 Ntp, encuéntralos acá 👉 Buscar Ticket 10002 Sucursal…" at bounding box center [784, 412] width 579 height 313
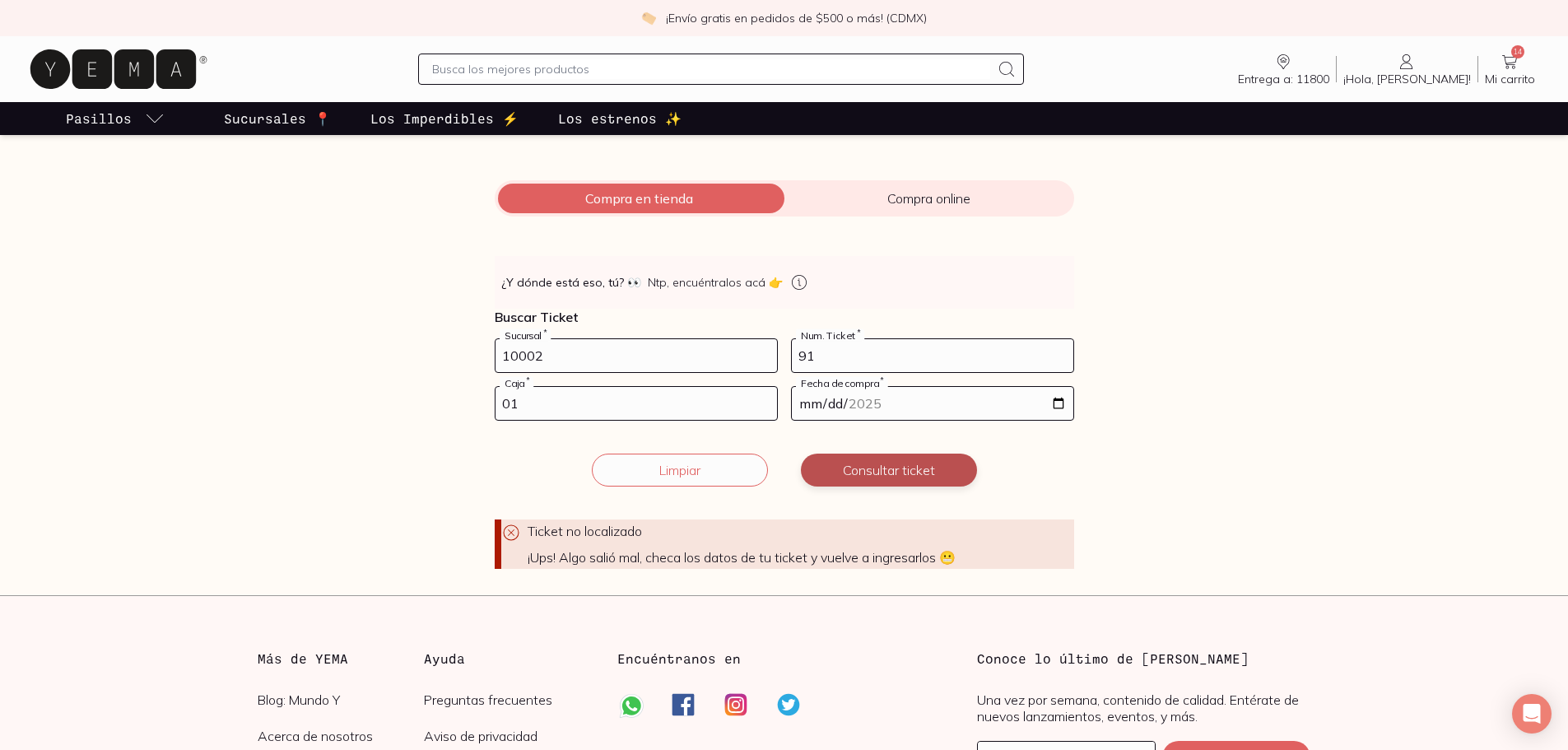
type input "91"
click at [848, 469] on button "Consultar ticket" at bounding box center [889, 470] width 176 height 33
click at [1062, 404] on input "[DATE]" at bounding box center [933, 403] width 282 height 33
type input "[DATE]"
click at [1120, 462] on div "Facturación Yema 📄 ¡Hola! gracias por comprar en [GEOGRAPHIC_DATA], ¿necesitas …" at bounding box center [784, 283] width 1133 height 573
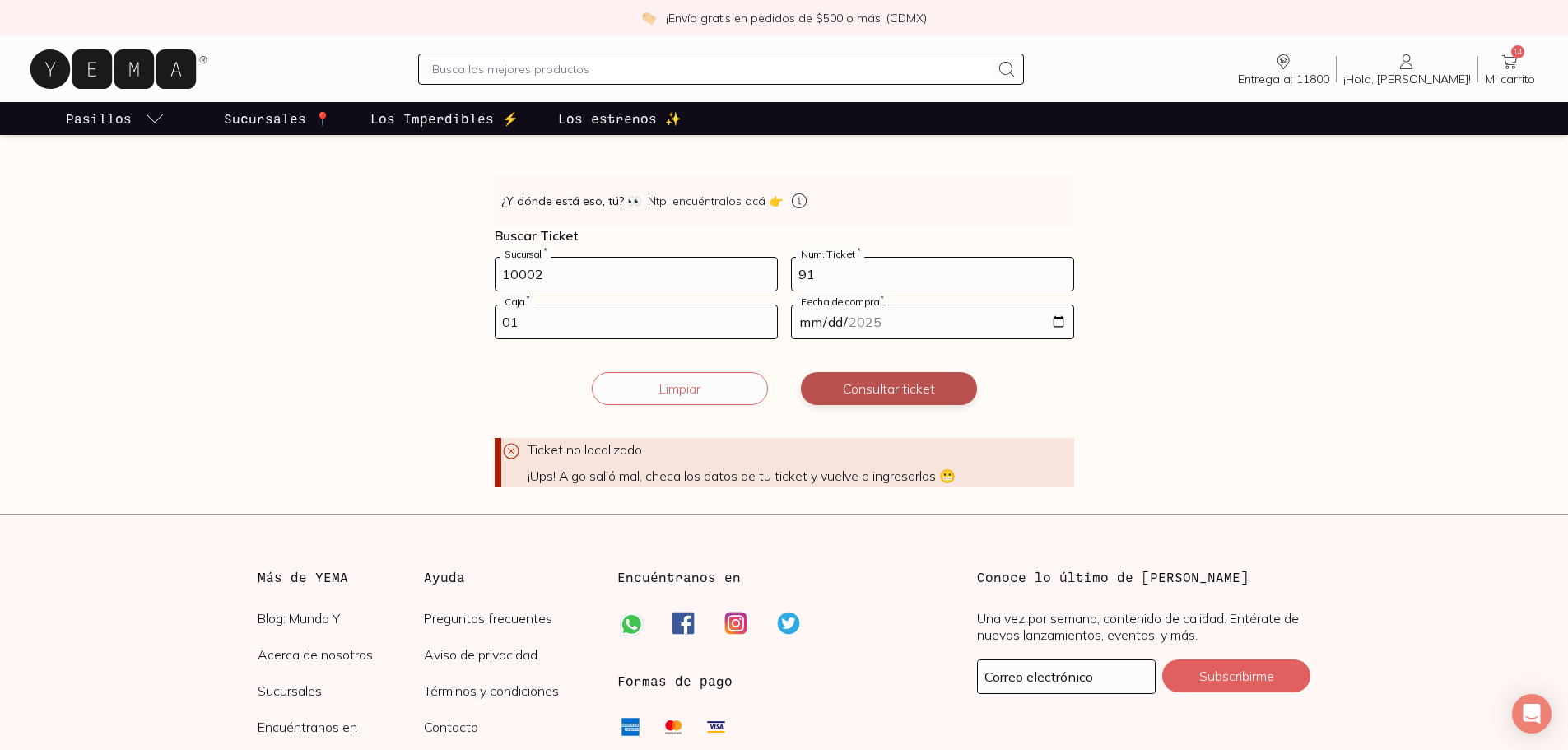
scroll to position [247, 0]
click at [648, 302] on form "10002 Sucursal * 91 Num. Ticket * 01 Caja * [DATE] Fecha de compra * Ticket no …" at bounding box center [784, 371] width 579 height 230
click at [645, 325] on input "01" at bounding box center [637, 321] width 282 height 33
type input "01"
click at [901, 378] on button "Consultar ticket" at bounding box center [889, 387] width 176 height 33
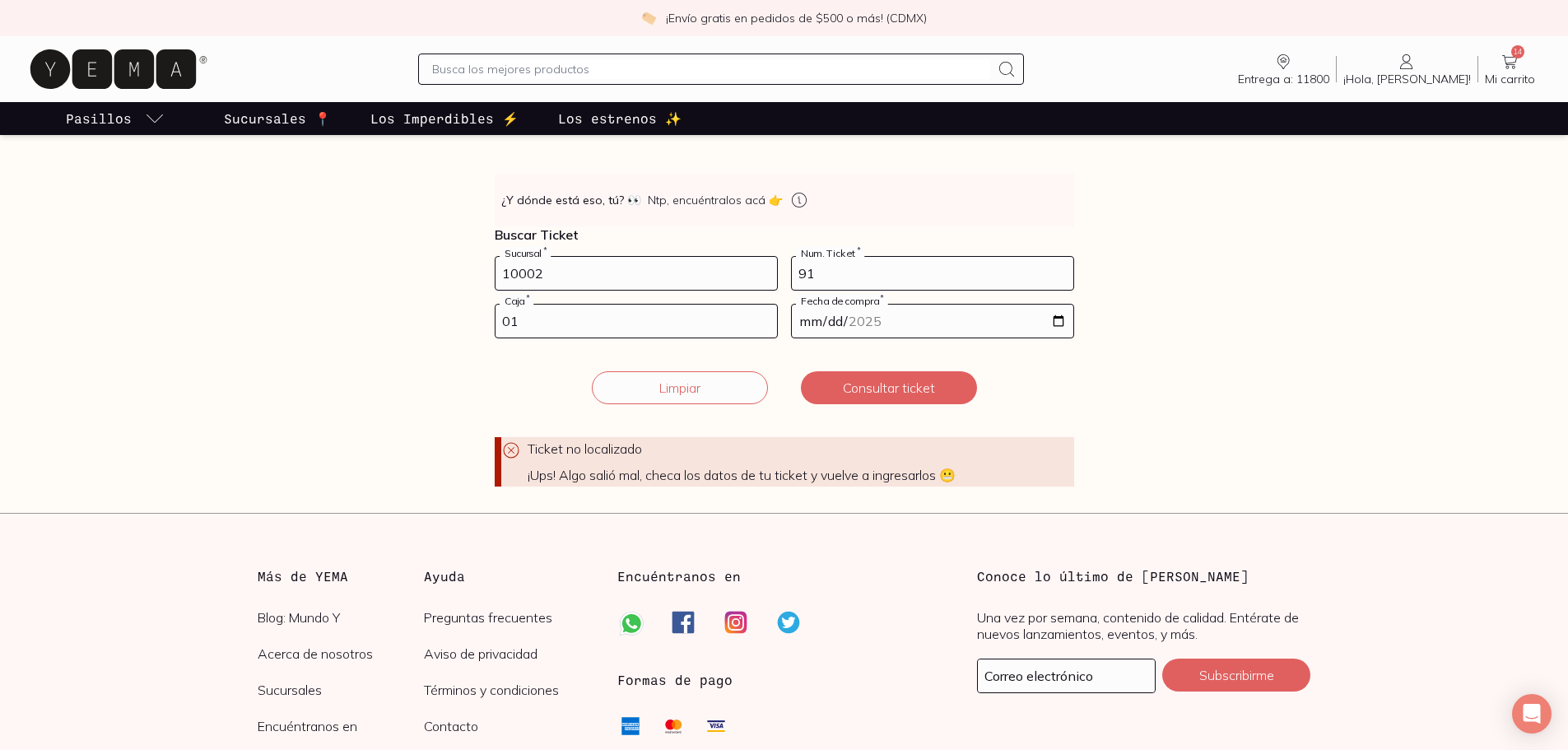
drag, startPoint x: 902, startPoint y: 273, endPoint x: 678, endPoint y: 281, distance: 224.1
click at [678, 281] on form "10002 Sucursal * 91 Num. Ticket * 01 Caja * [DATE] Fecha de compra * Ticket no …" at bounding box center [784, 371] width 579 height 230
type input "110"
click at [877, 381] on button "Consultar ticket" at bounding box center [889, 387] width 176 height 33
click at [940, 322] on input "[DATE]" at bounding box center [933, 321] width 282 height 33
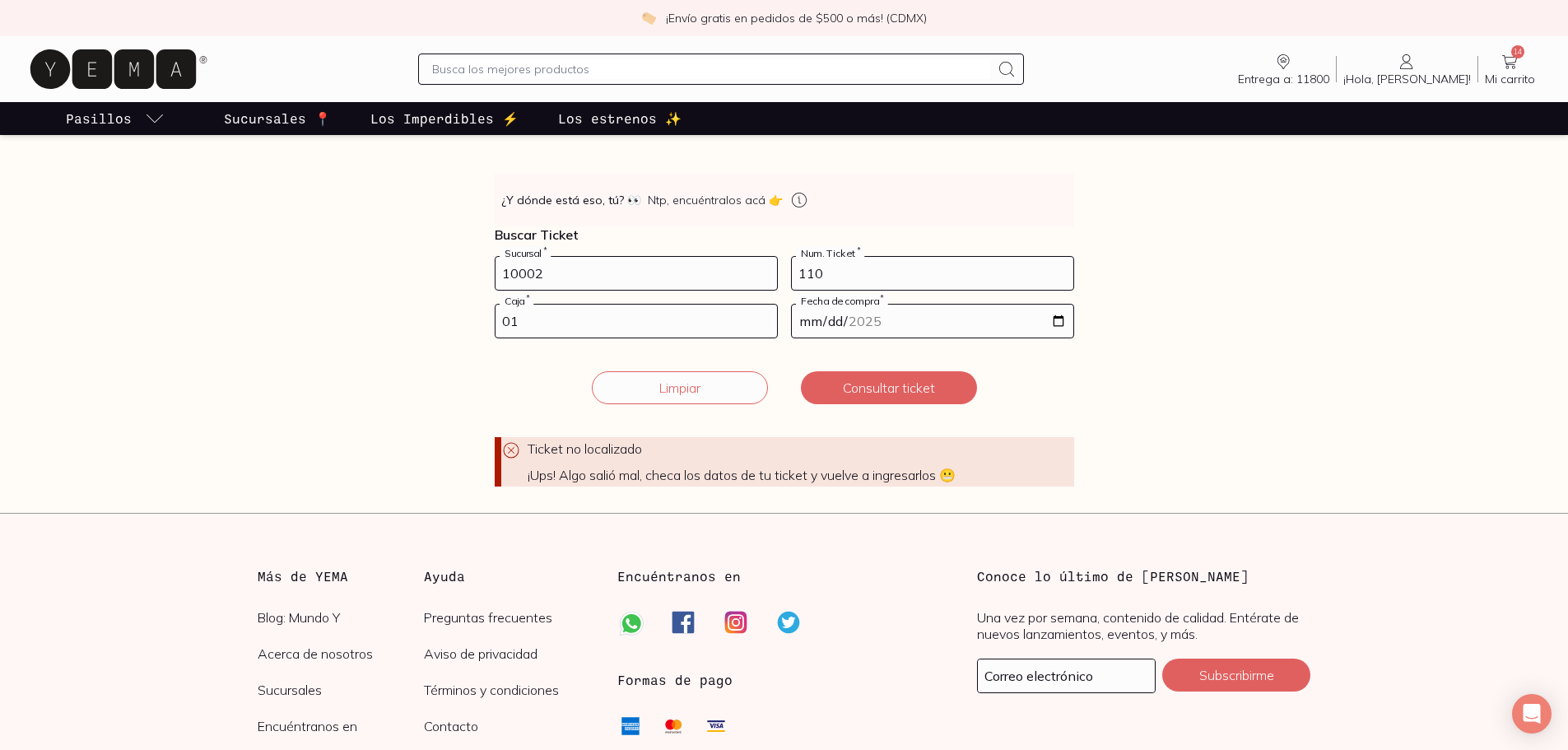
click at [1061, 318] on input "[DATE]" at bounding box center [933, 321] width 282 height 33
type input "[DATE]"
click at [908, 401] on button "Consultar ticket" at bounding box center [889, 387] width 176 height 33
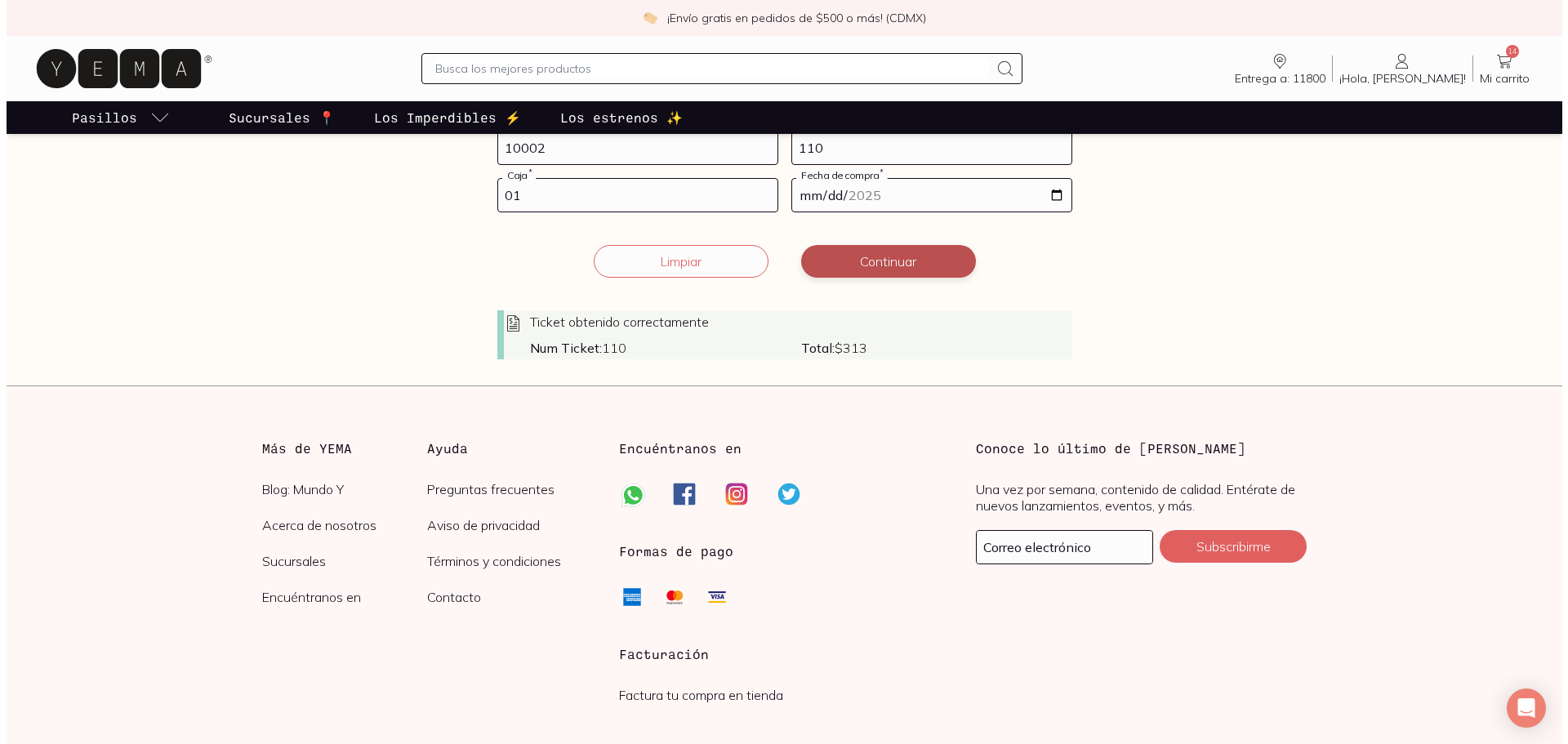
scroll to position [408, 0]
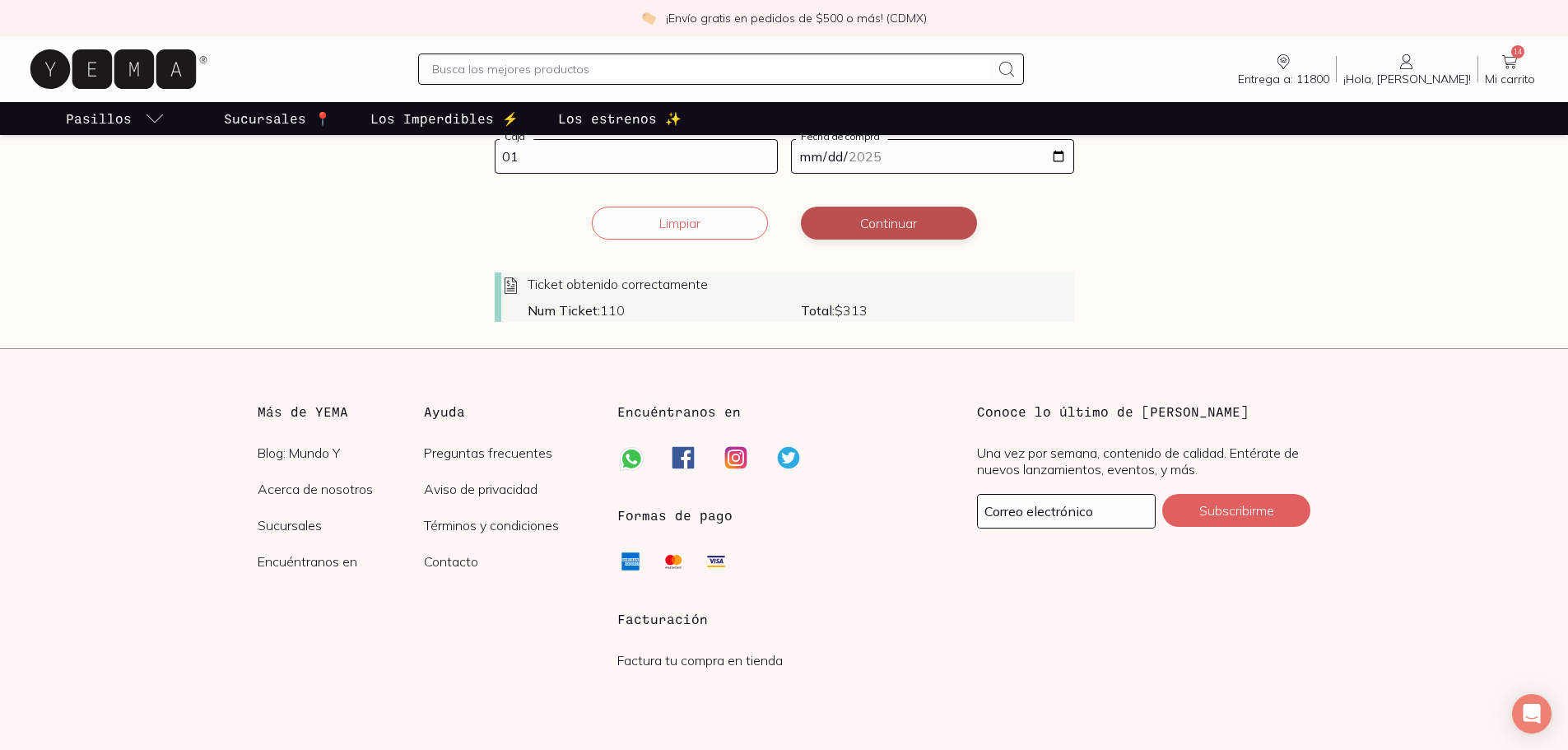
click at [891, 227] on button "Continuar" at bounding box center [889, 223] width 176 height 33
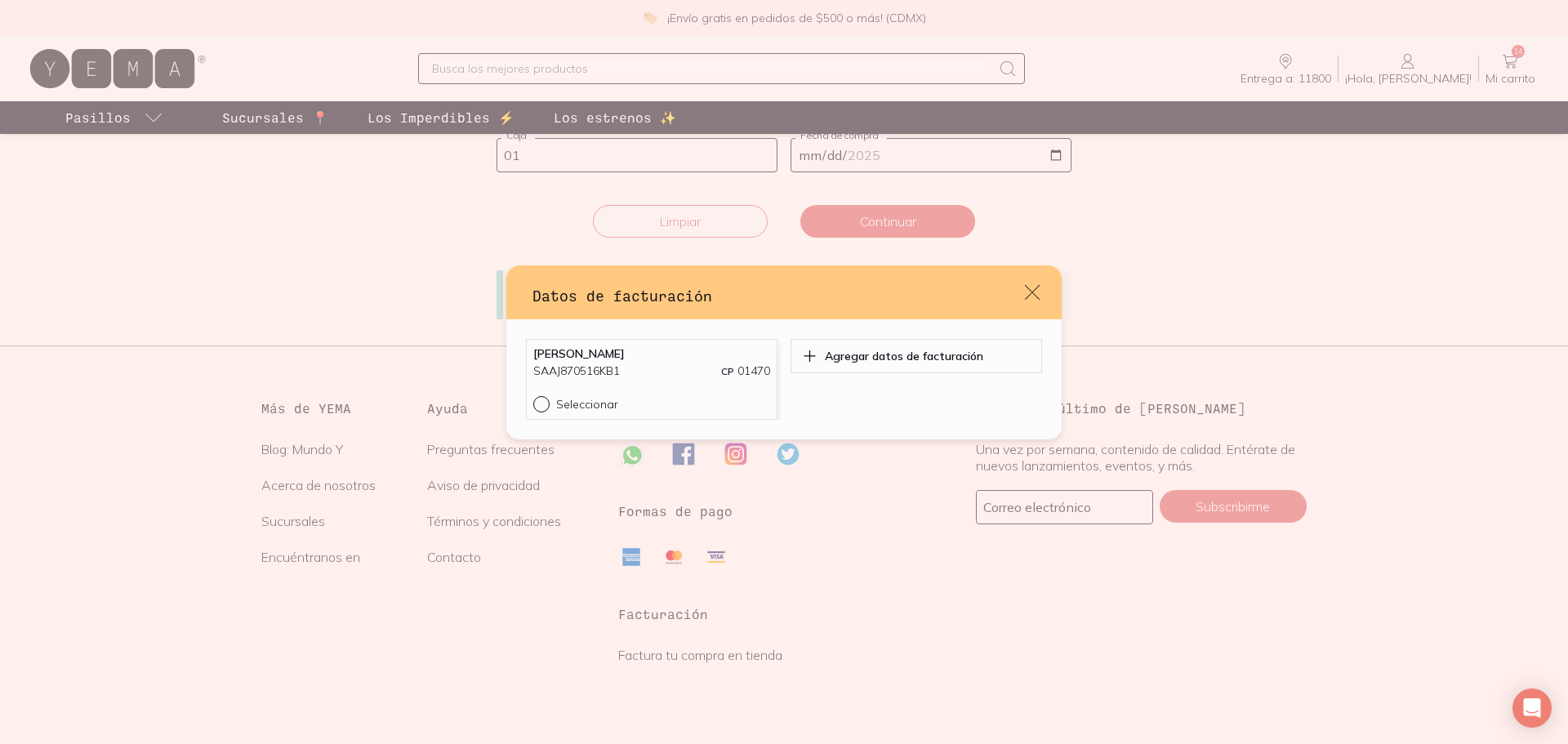
click at [544, 406] on input "Seleccionar" at bounding box center [540, 402] width 13 height 13
radio input "true"
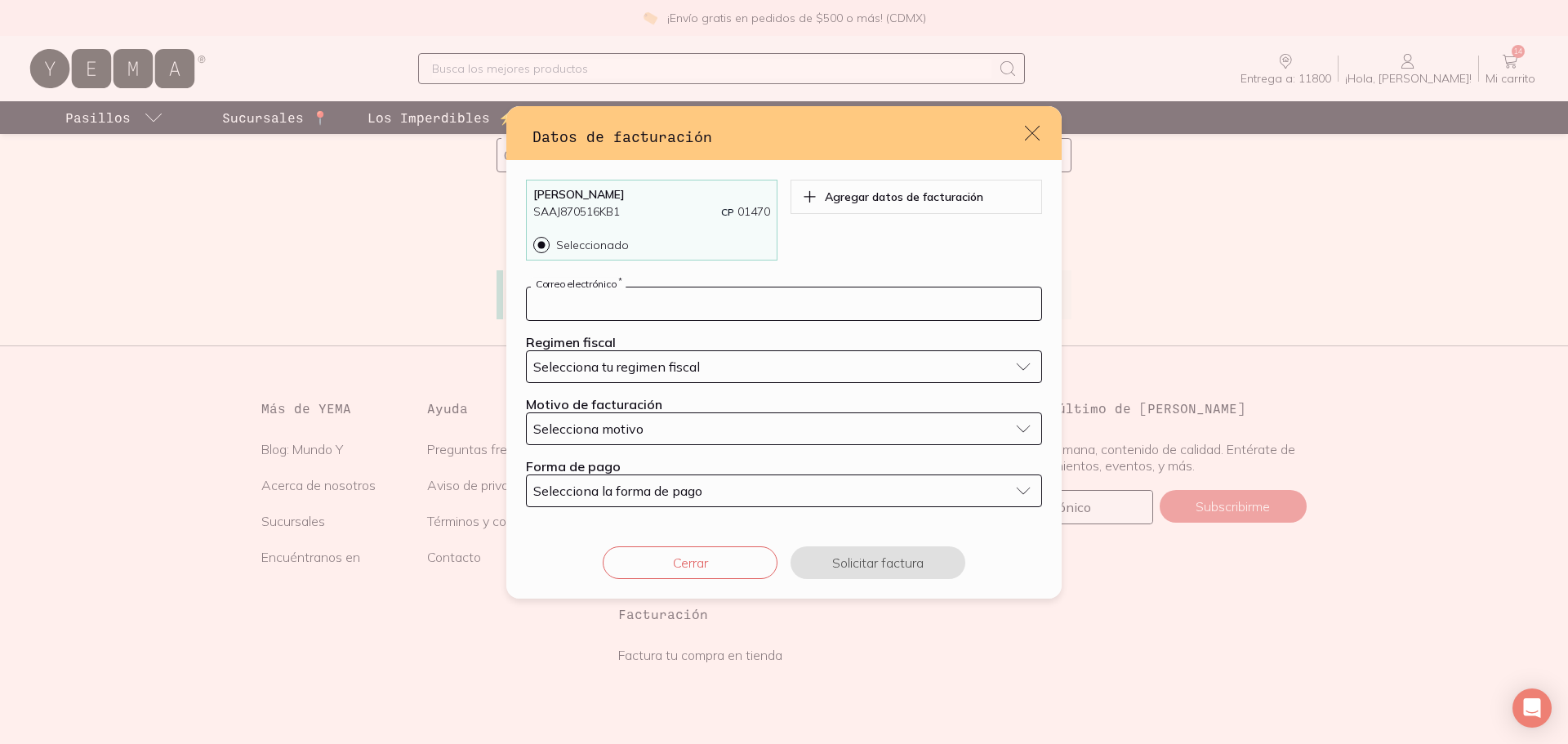
click at [707, 297] on input "default" at bounding box center [784, 303] width 515 height 32
type input "[EMAIL_ADDRESS][DOMAIN_NAME]"
click at [683, 374] on span "Selecciona tu regimen fiscal" at bounding box center [617, 366] width 167 height 16
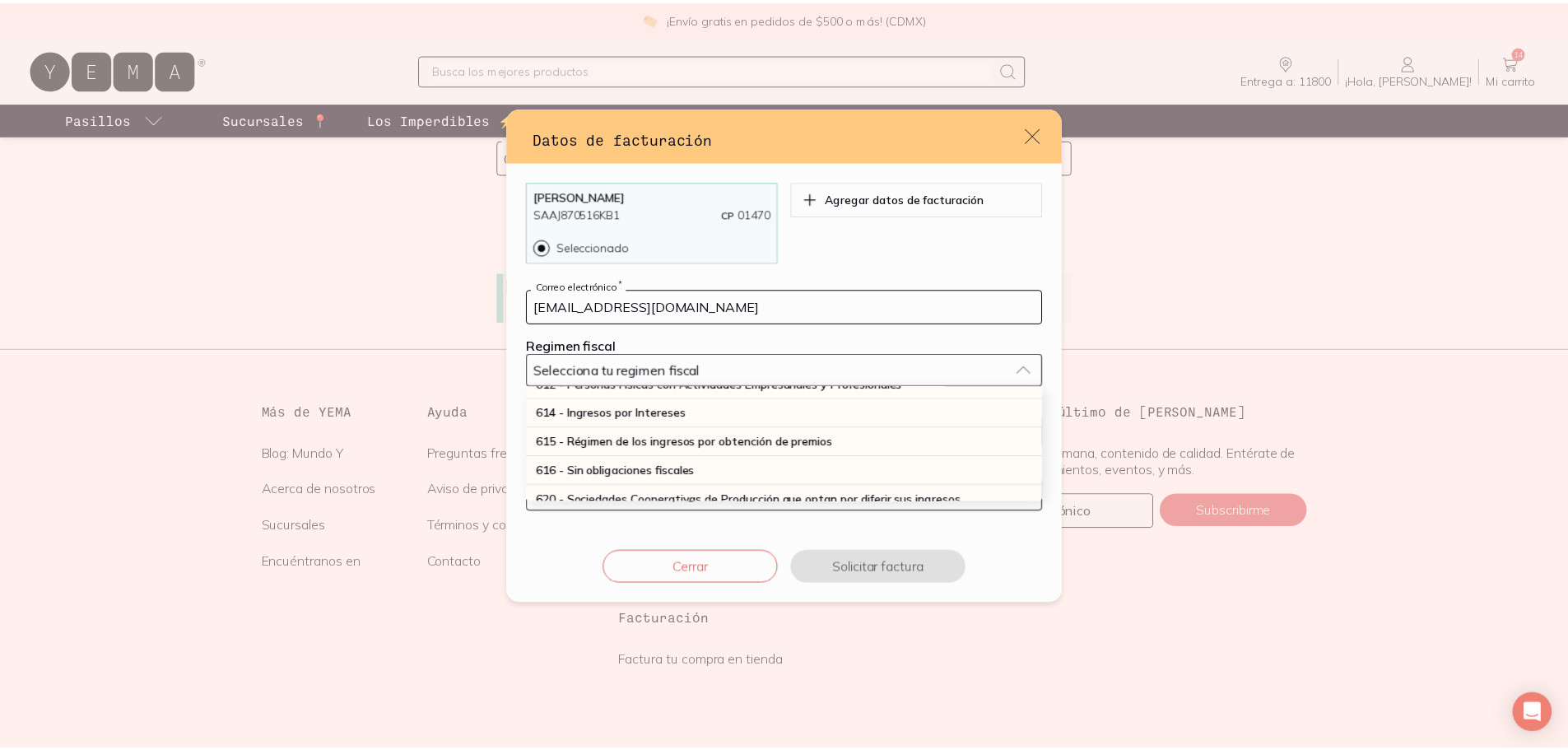
scroll to position [165, 0]
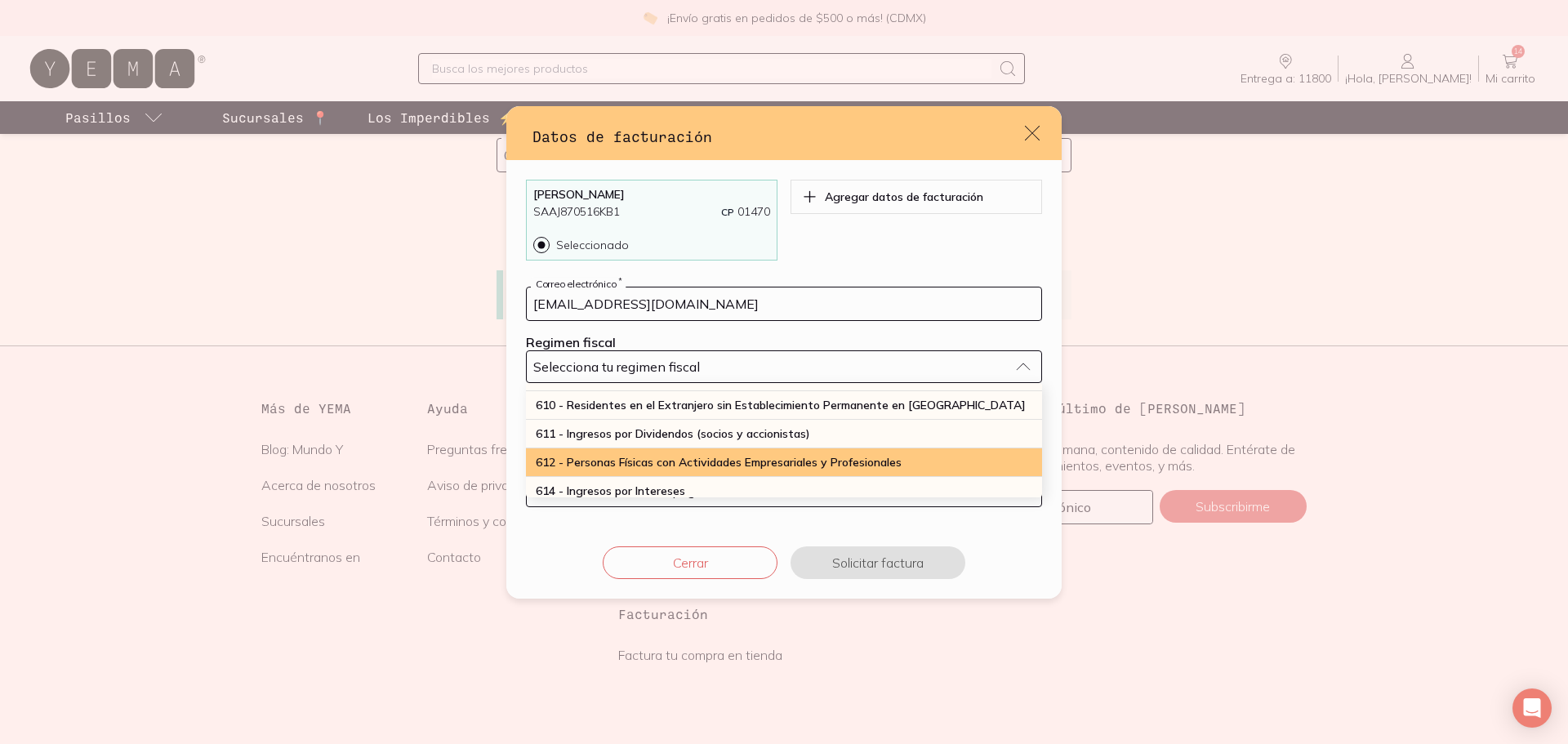
click at [687, 454] on div "612 - Personas Físicas con Actividades Empresariales y Profesionales" at bounding box center [784, 462] width 517 height 29
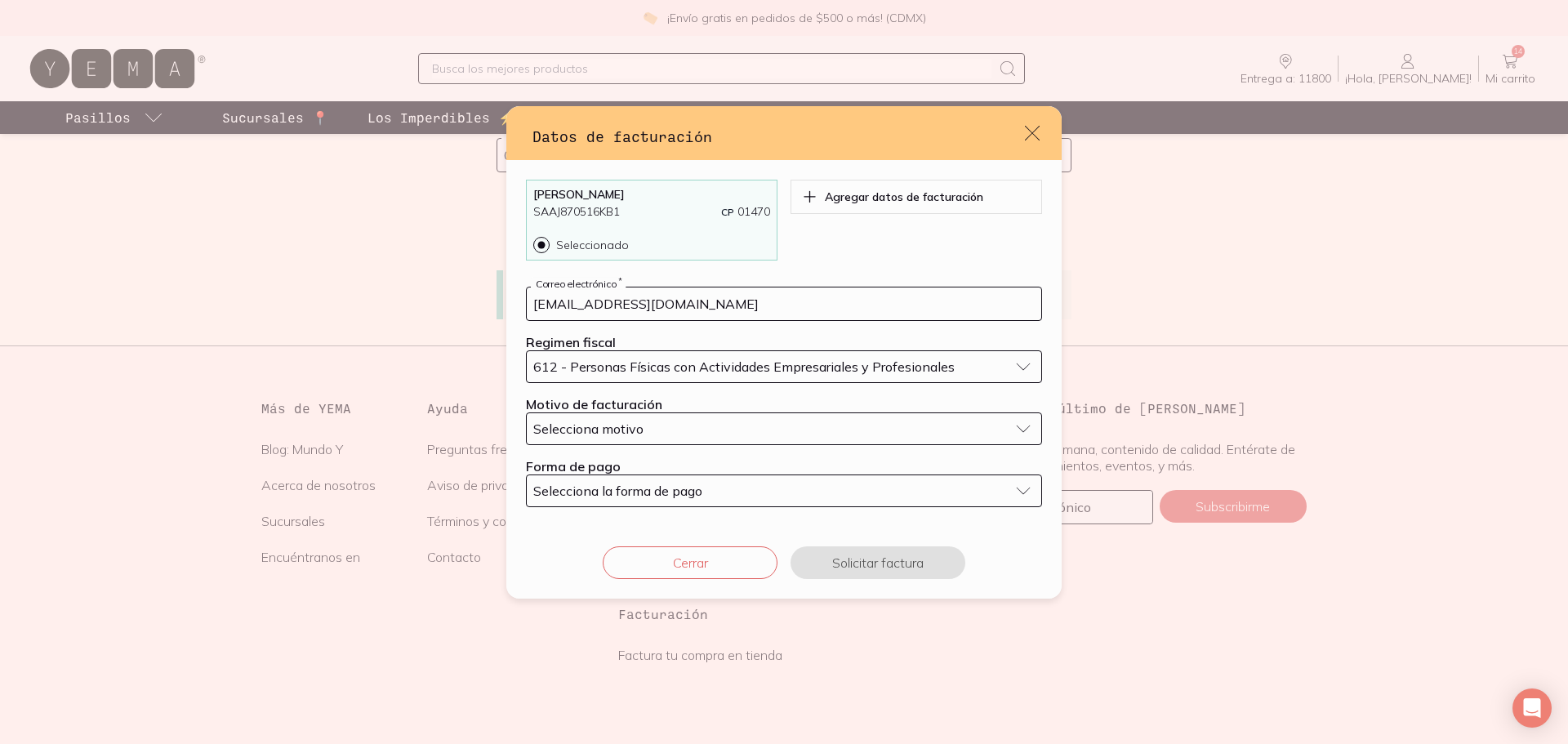
click at [701, 422] on div "Selecciona motivo" at bounding box center [772, 428] width 476 height 16
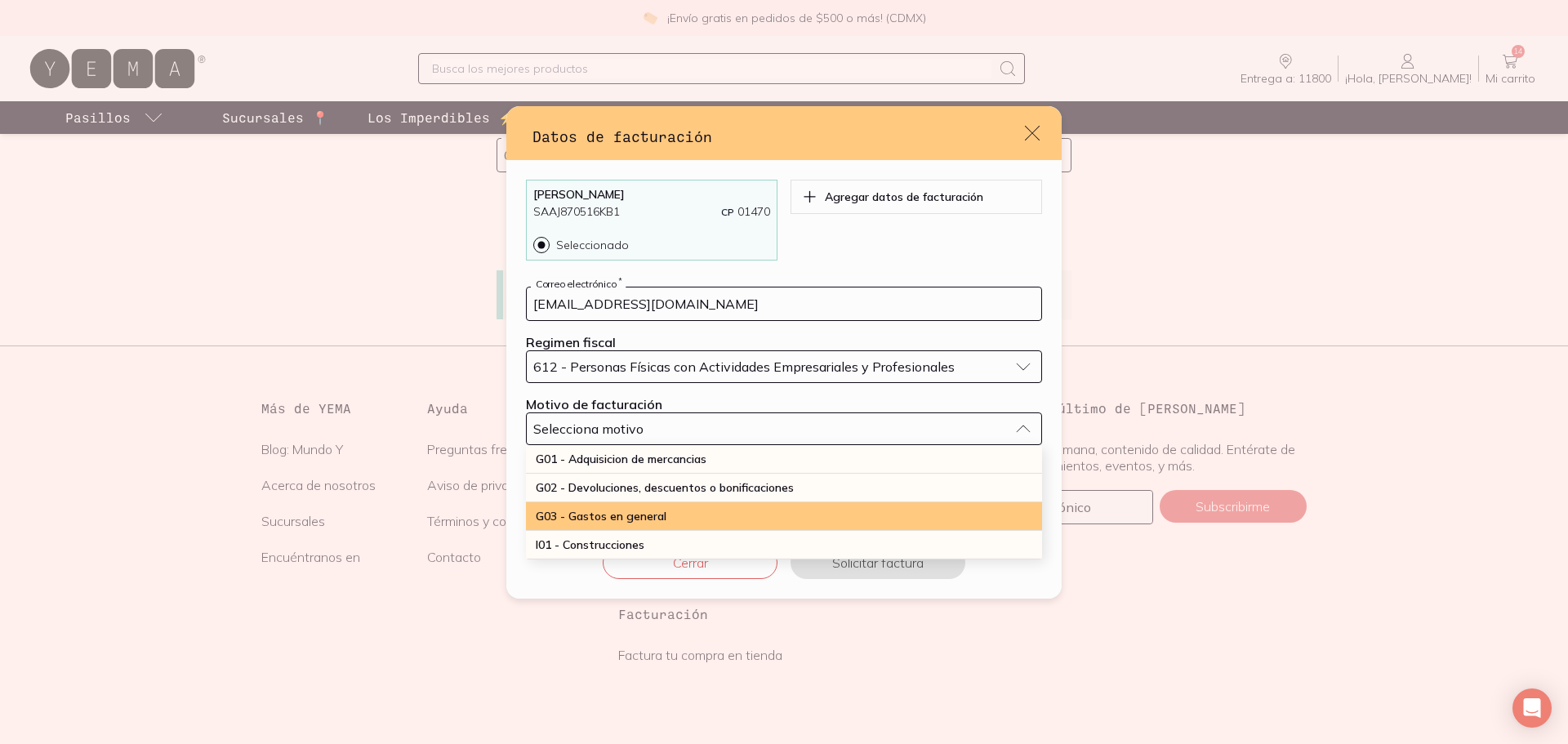
click at [682, 512] on div "G03 - Gastos en general" at bounding box center [784, 517] width 517 height 29
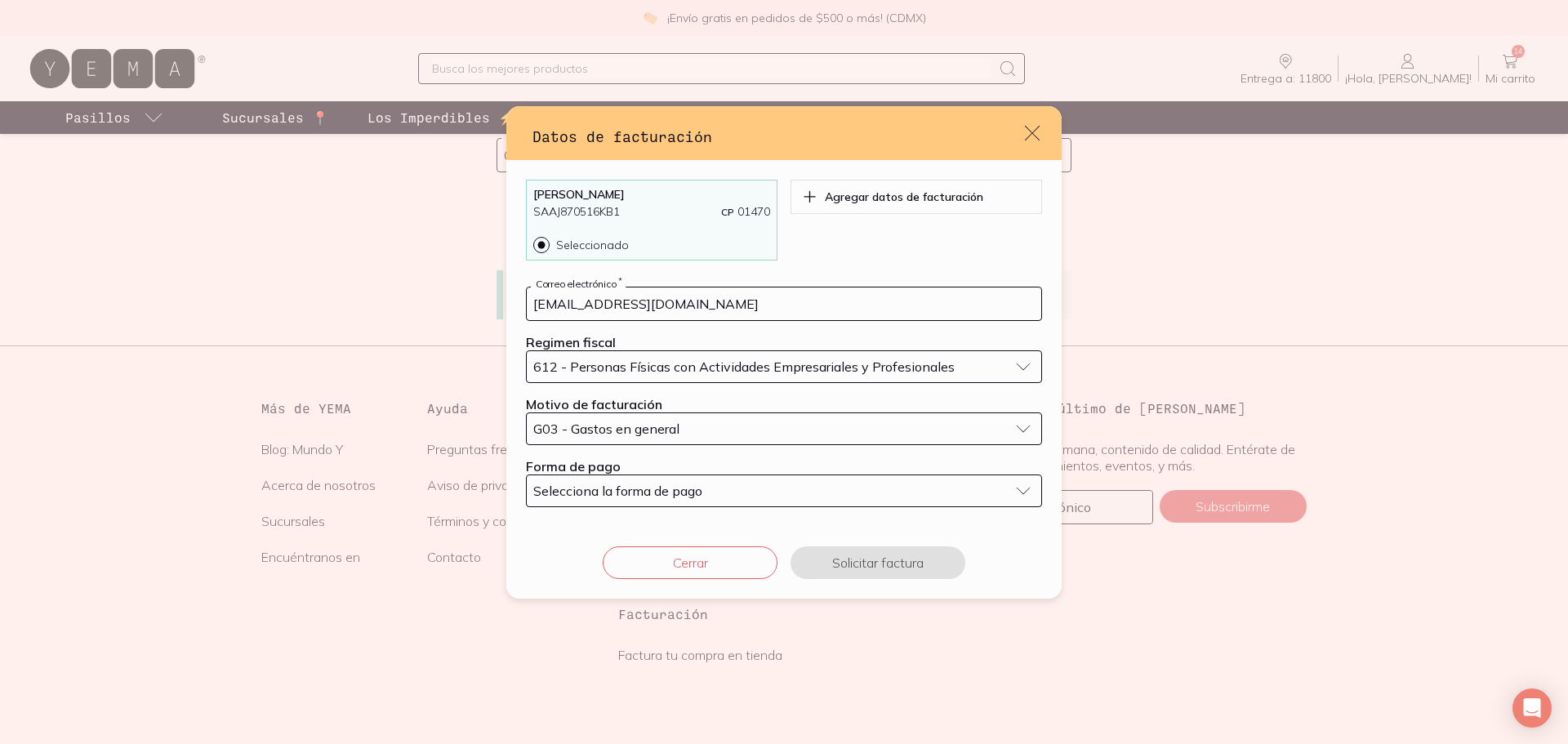
click at [707, 484] on div "Selecciona la forma de pago" at bounding box center [772, 490] width 476 height 16
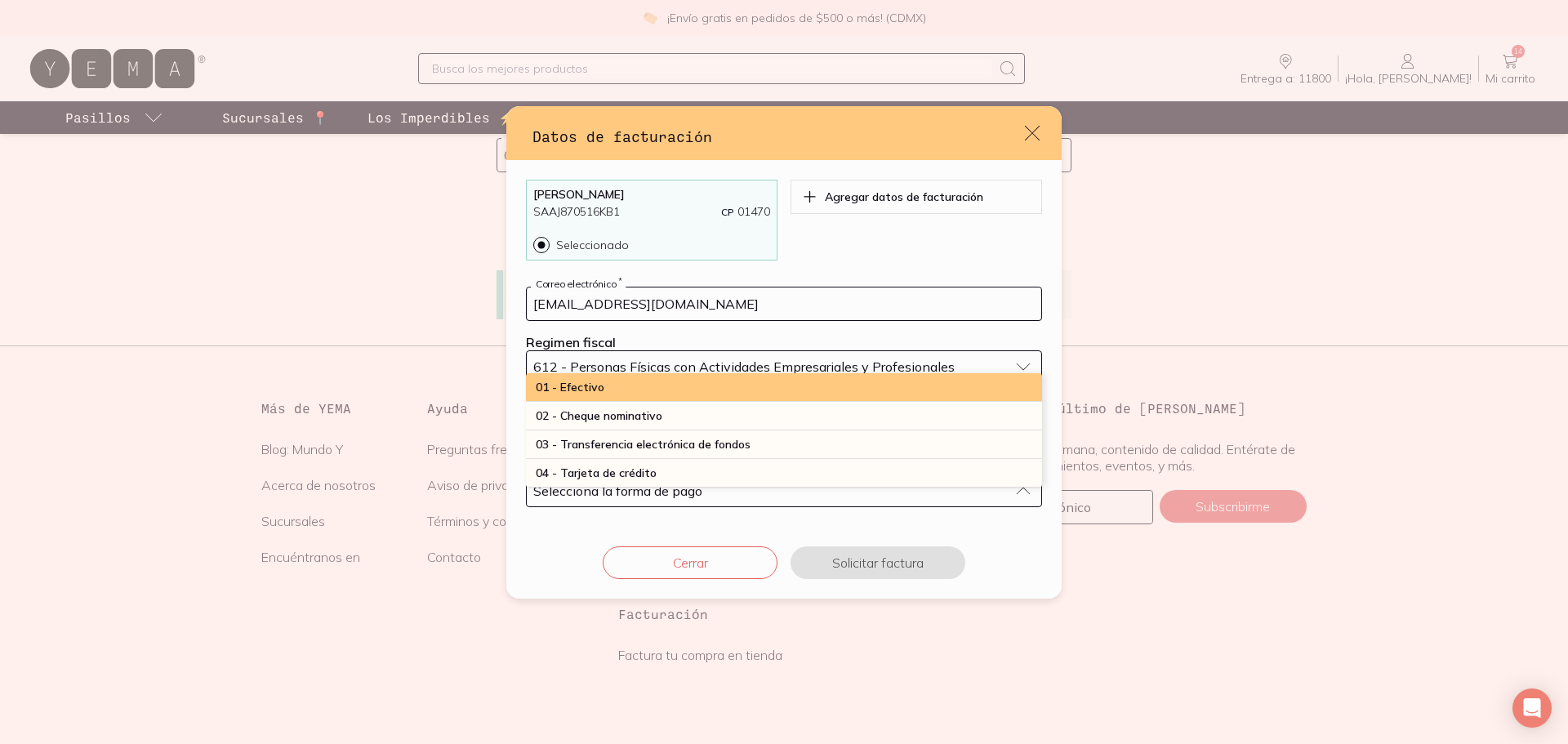
click at [700, 386] on div "01 - Efectivo" at bounding box center [784, 387] width 517 height 29
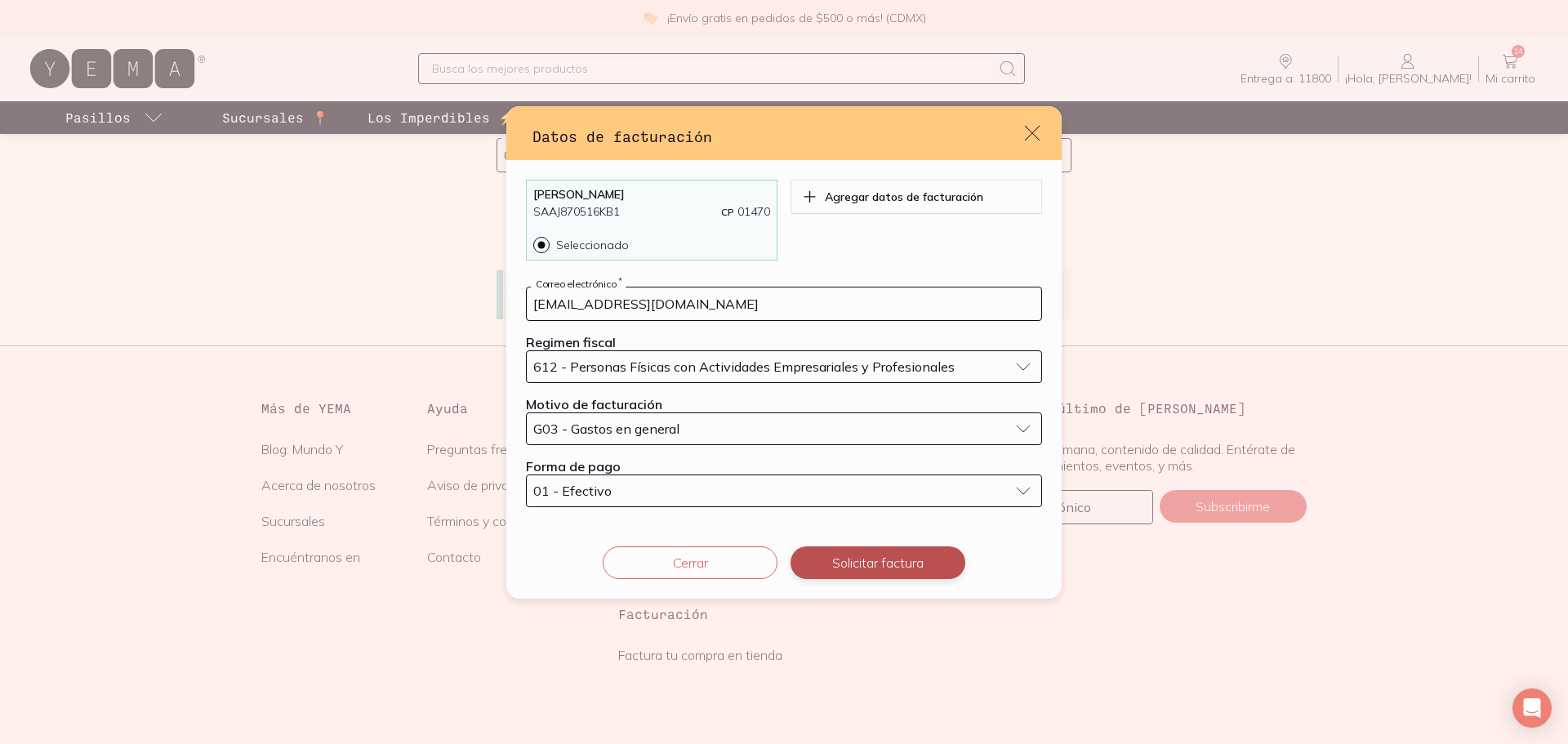
click at [862, 555] on button "Solicitar factura" at bounding box center [878, 562] width 175 height 32
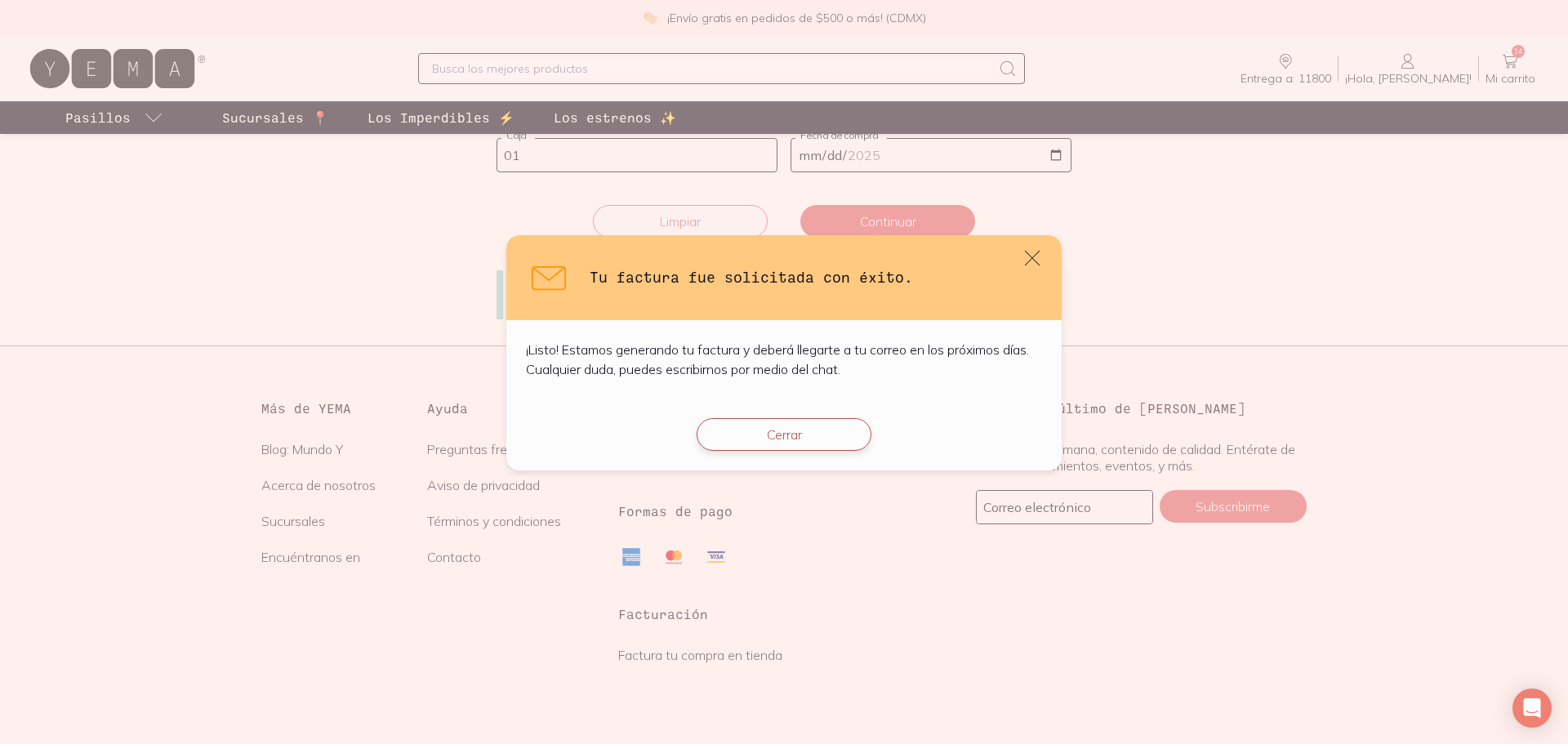
click at [833, 434] on button "Cerrar" at bounding box center [784, 435] width 175 height 32
